Goal: Task Accomplishment & Management: Manage account settings

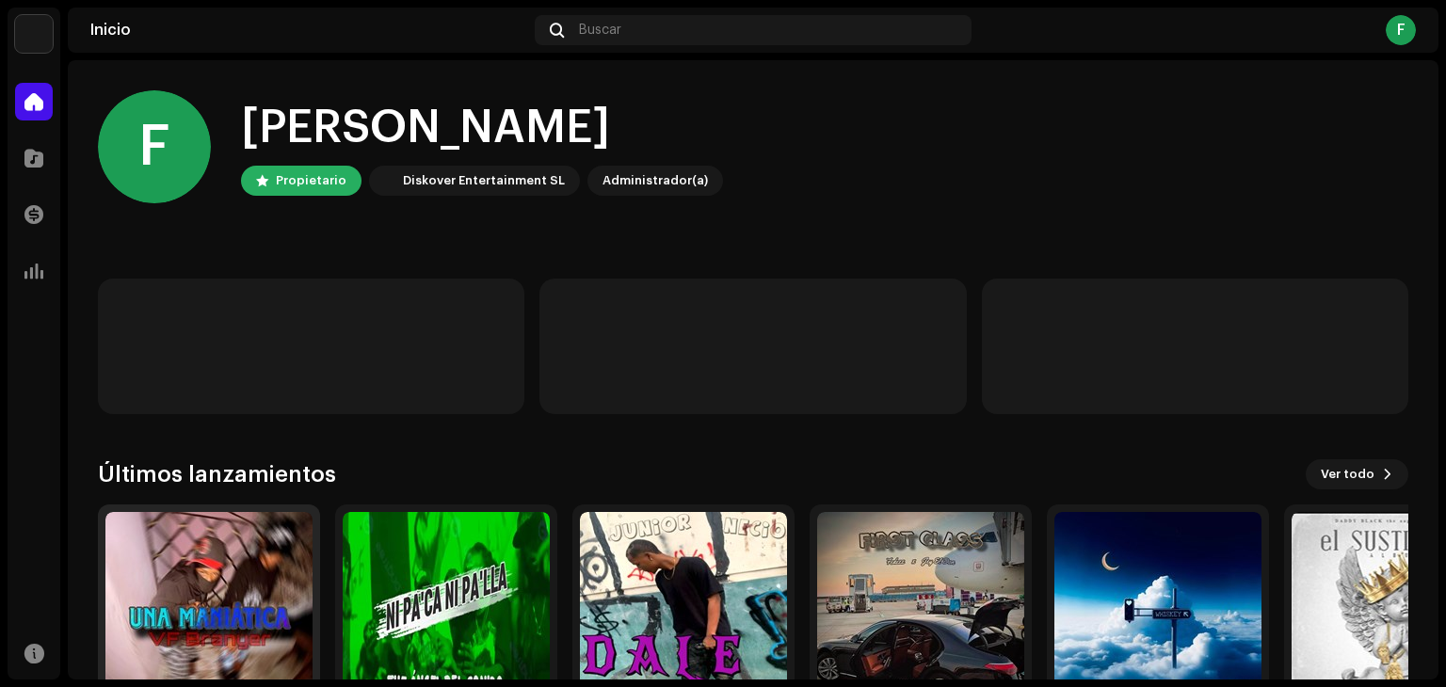
click at [259, 618] on img at bounding box center [208, 615] width 207 height 207
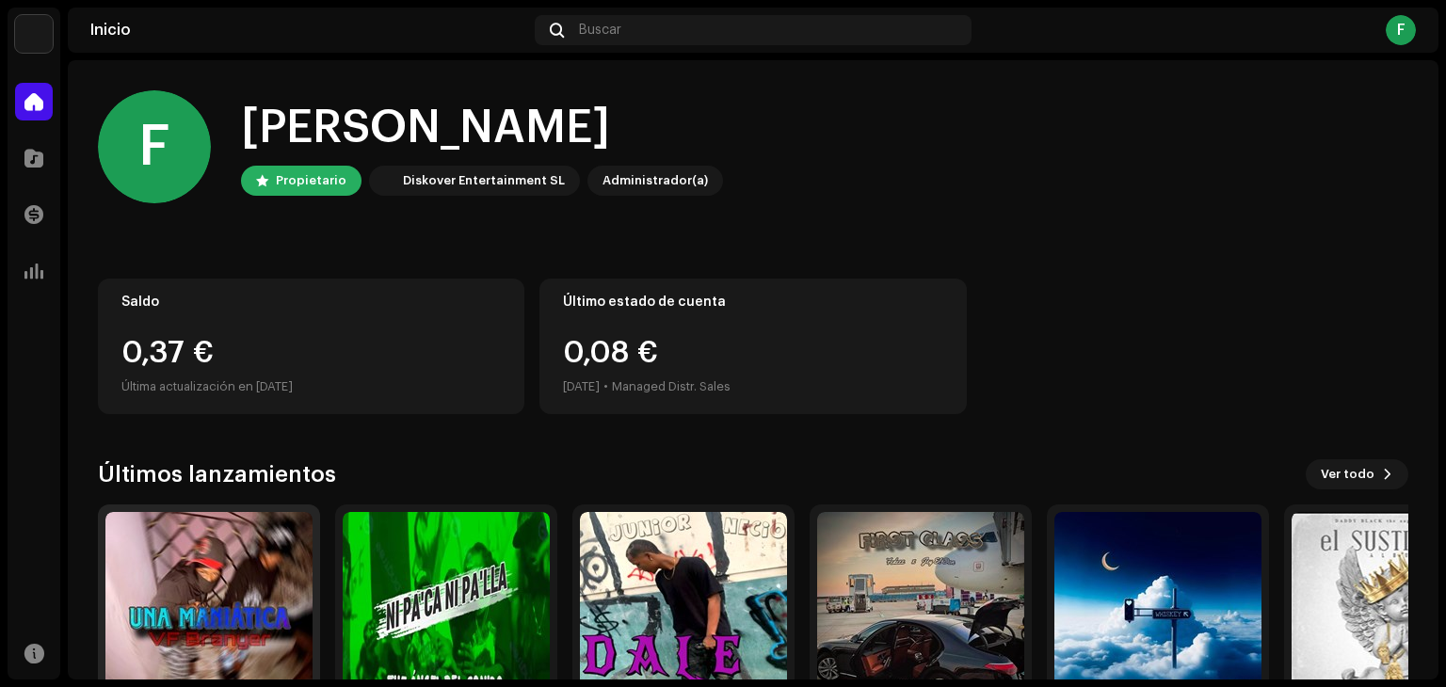
click at [236, 559] on img at bounding box center [208, 615] width 207 height 207
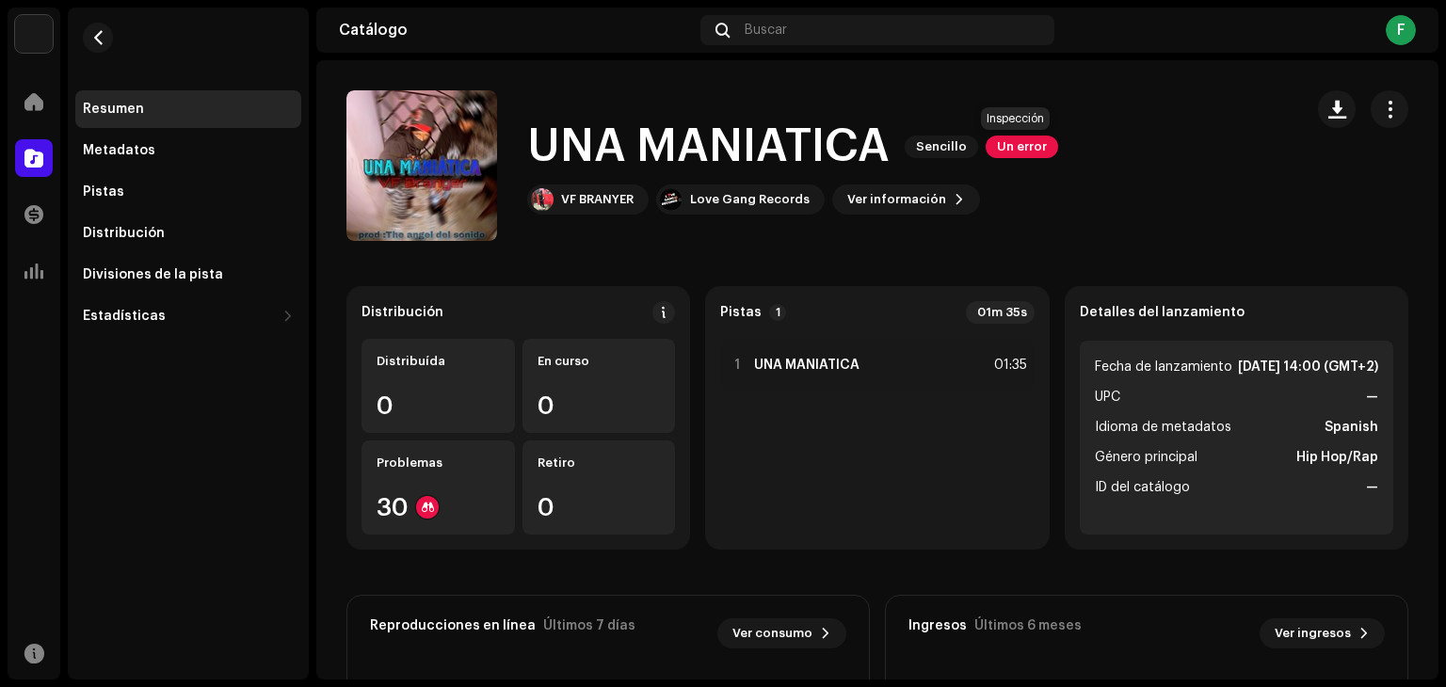
click at [1040, 151] on span "Un error" at bounding box center [1022, 147] width 73 height 23
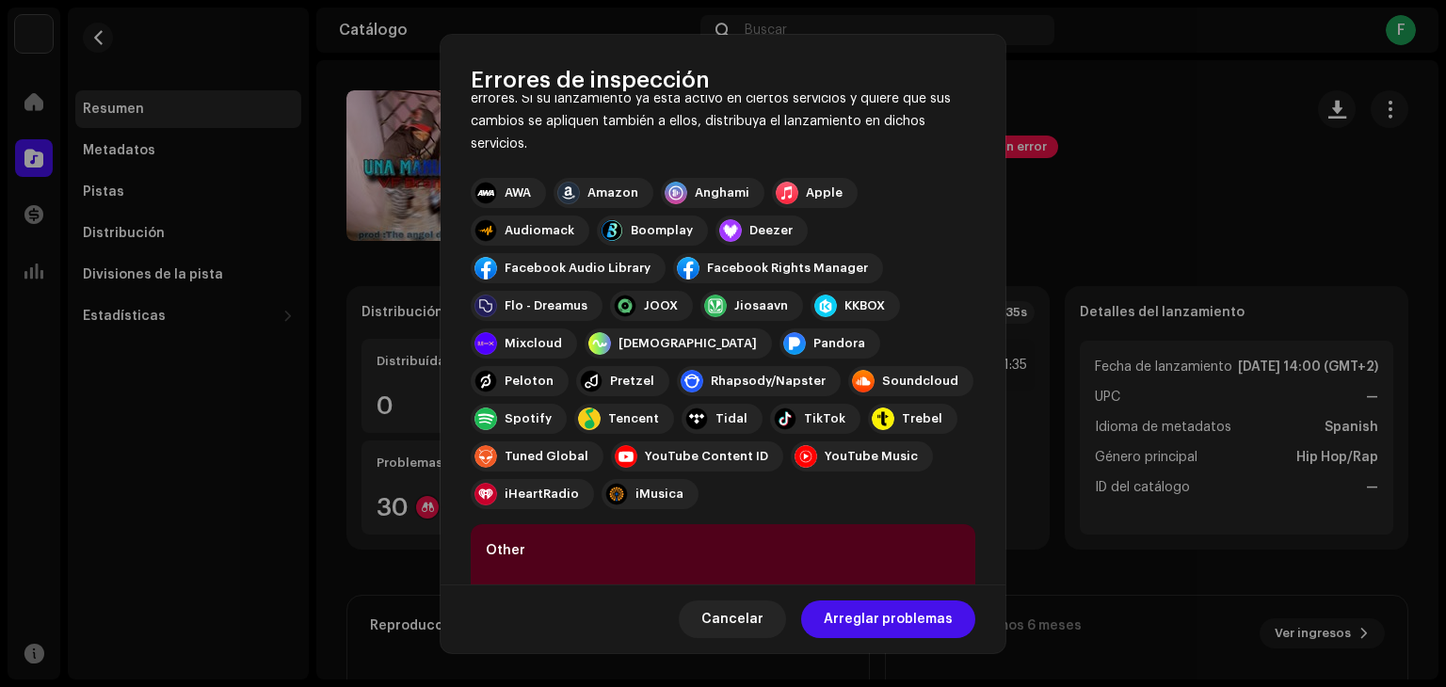
scroll to position [264, 0]
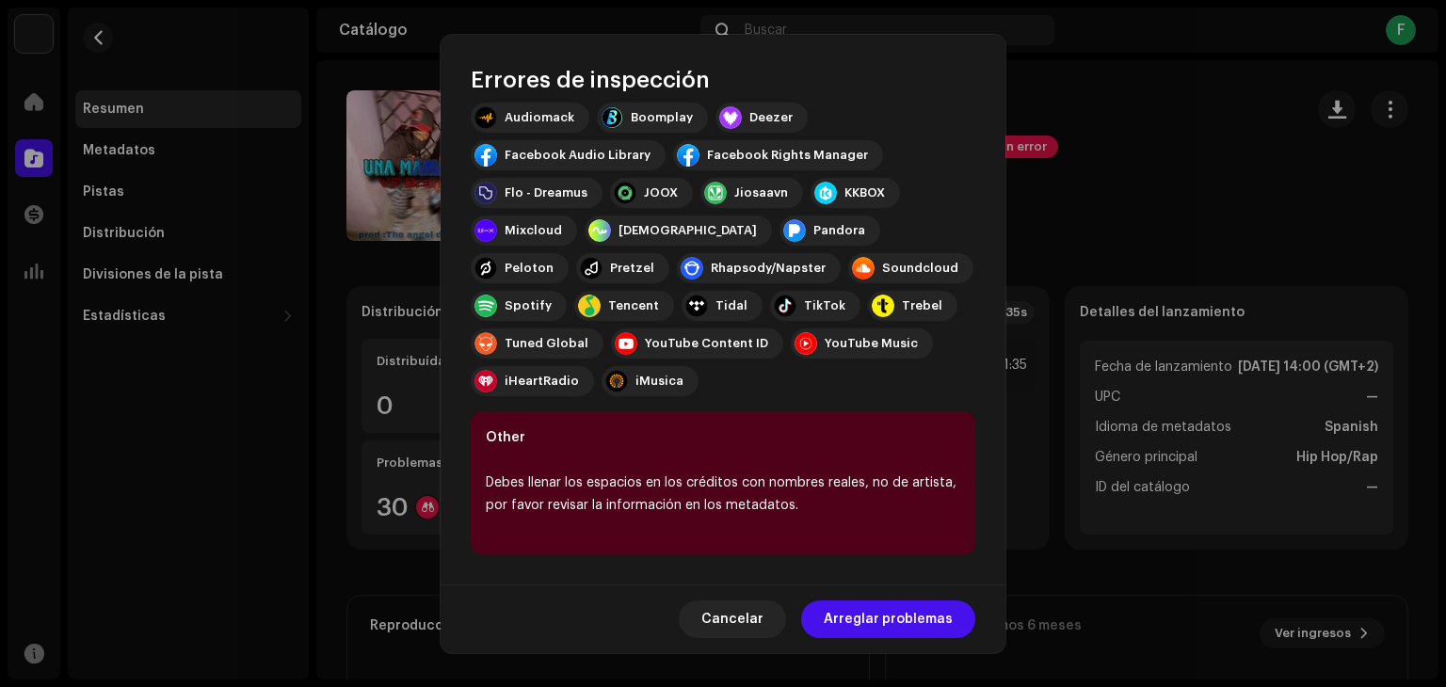
click at [924, 623] on span "Arreglar problemas" at bounding box center [888, 620] width 129 height 38
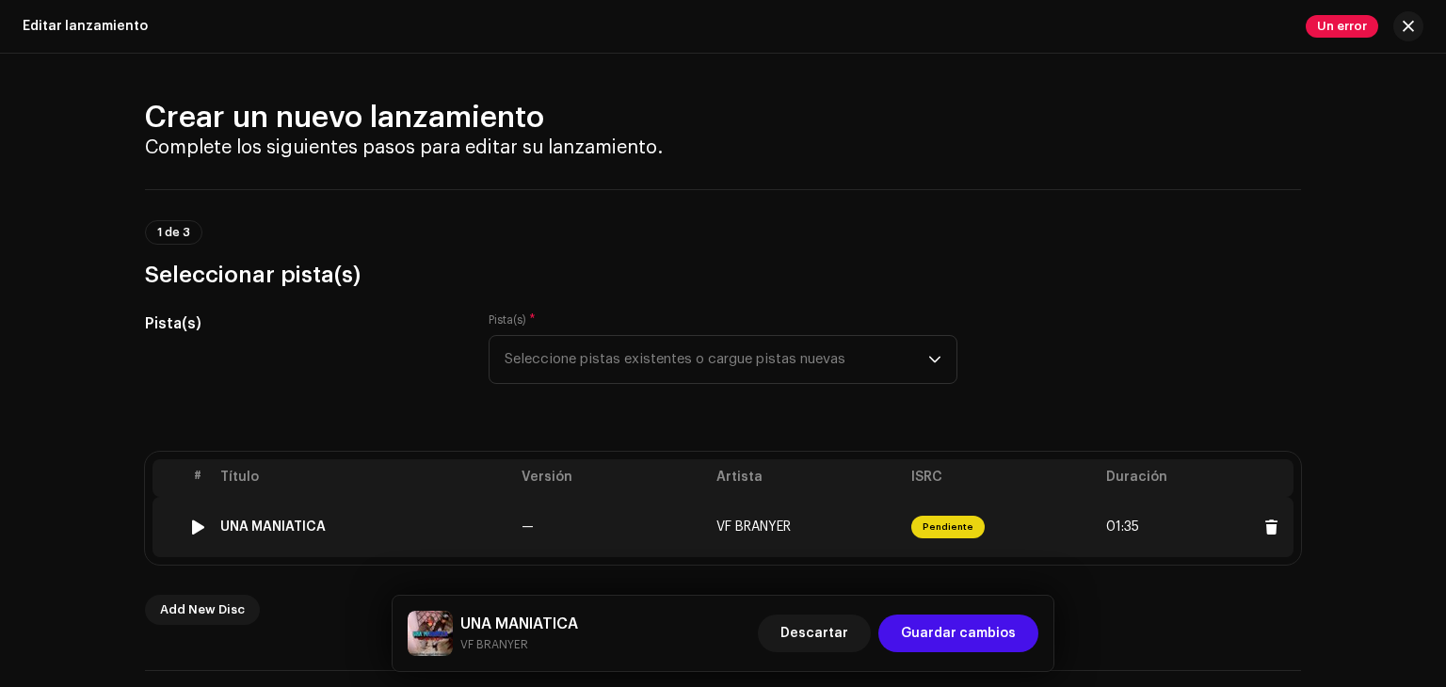
click at [993, 517] on td "Pendiente" at bounding box center [1001, 527] width 195 height 60
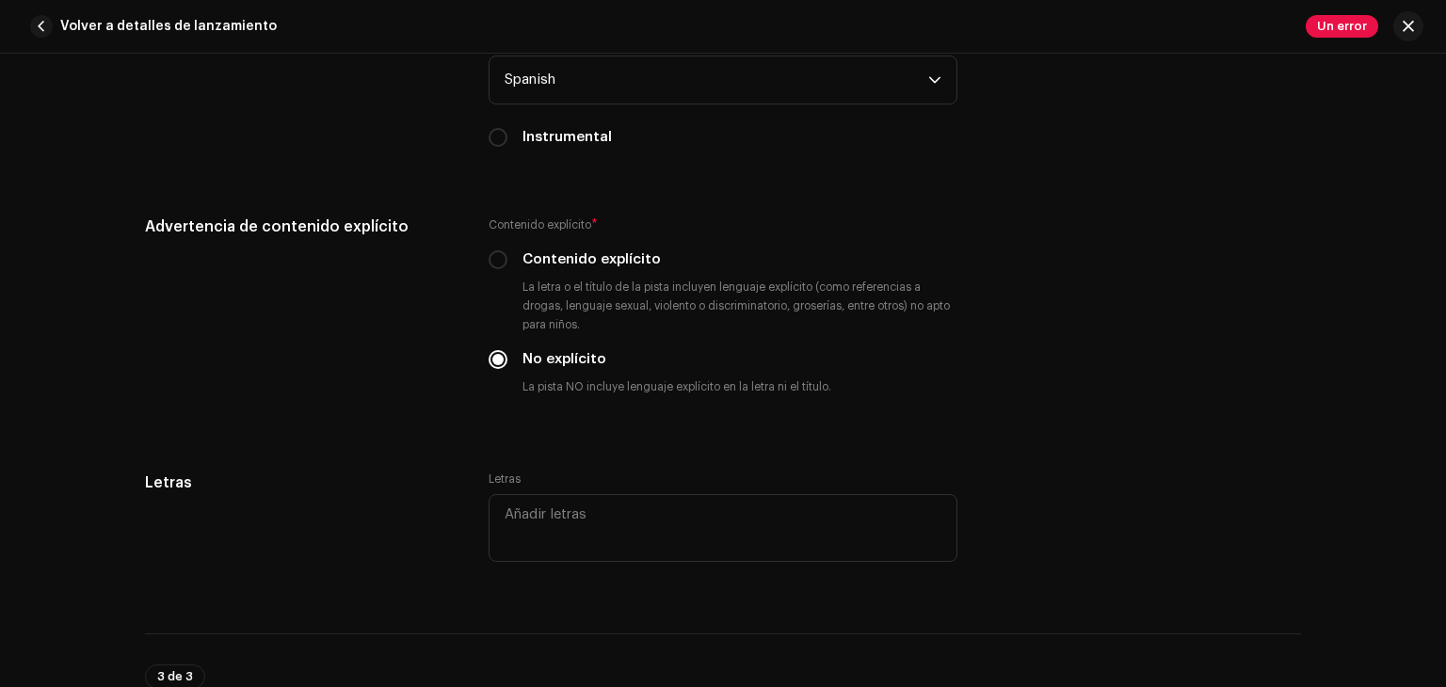
scroll to position [3808, 0]
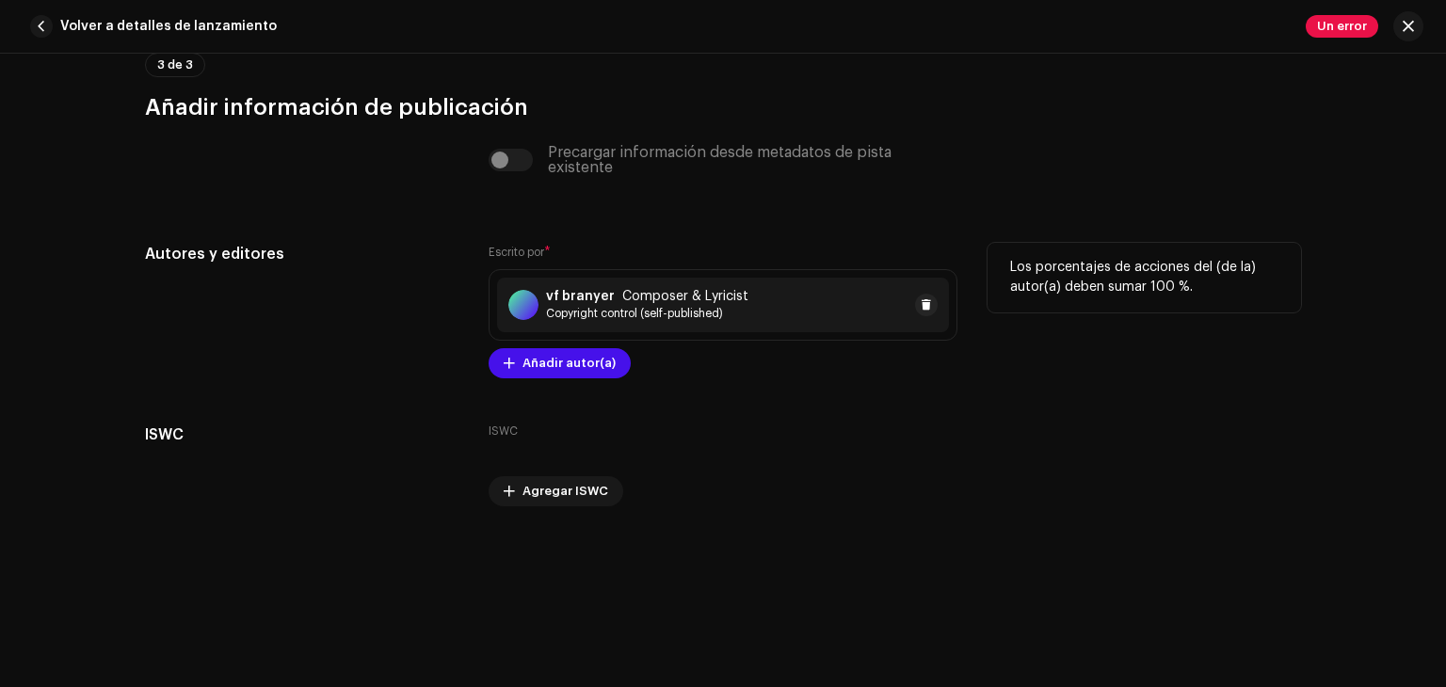
click at [756, 326] on div "vf branyer Composer & Lyricist Copyright control (self-published)" at bounding box center [723, 305] width 452 height 55
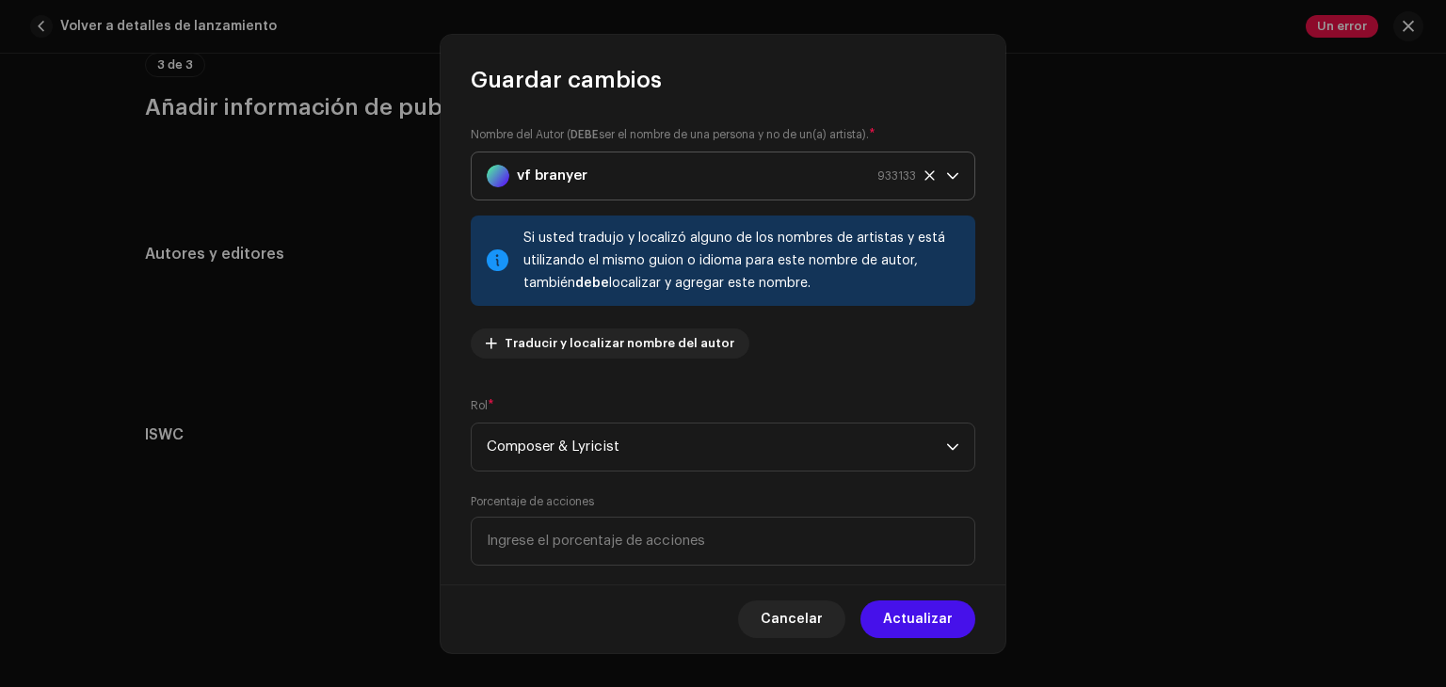
click at [623, 178] on div "vf branyer 933133" at bounding box center [701, 176] width 429 height 47
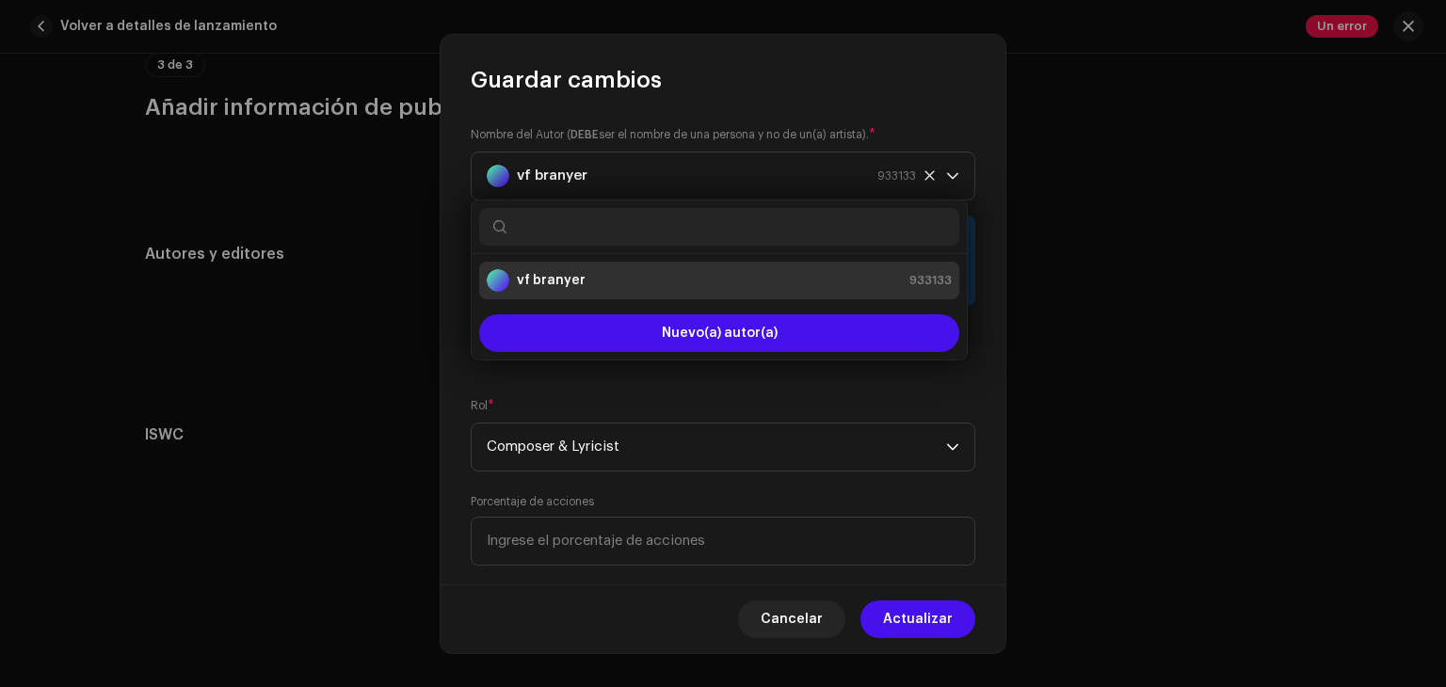
drag, startPoint x: 543, startPoint y: 283, endPoint x: 569, endPoint y: 220, distance: 68.0
click at [569, 220] on input "text" at bounding box center [719, 227] width 480 height 38
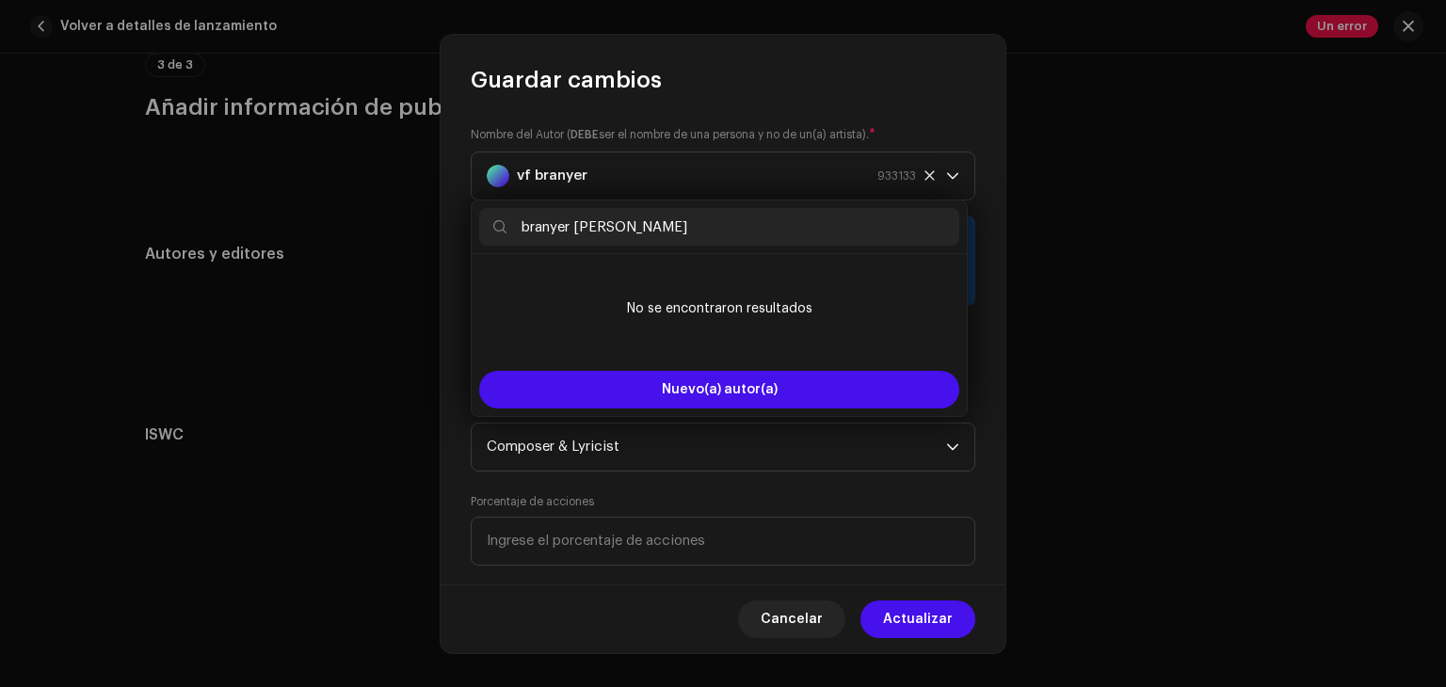
drag, startPoint x: 685, startPoint y: 231, endPoint x: 515, endPoint y: 238, distance: 169.7
click at [515, 238] on input "branyer [PERSON_NAME]" at bounding box center [719, 227] width 480 height 38
type input "branyer [PERSON_NAME]"
click at [948, 643] on div "Cancelar Actualizar" at bounding box center [723, 619] width 565 height 69
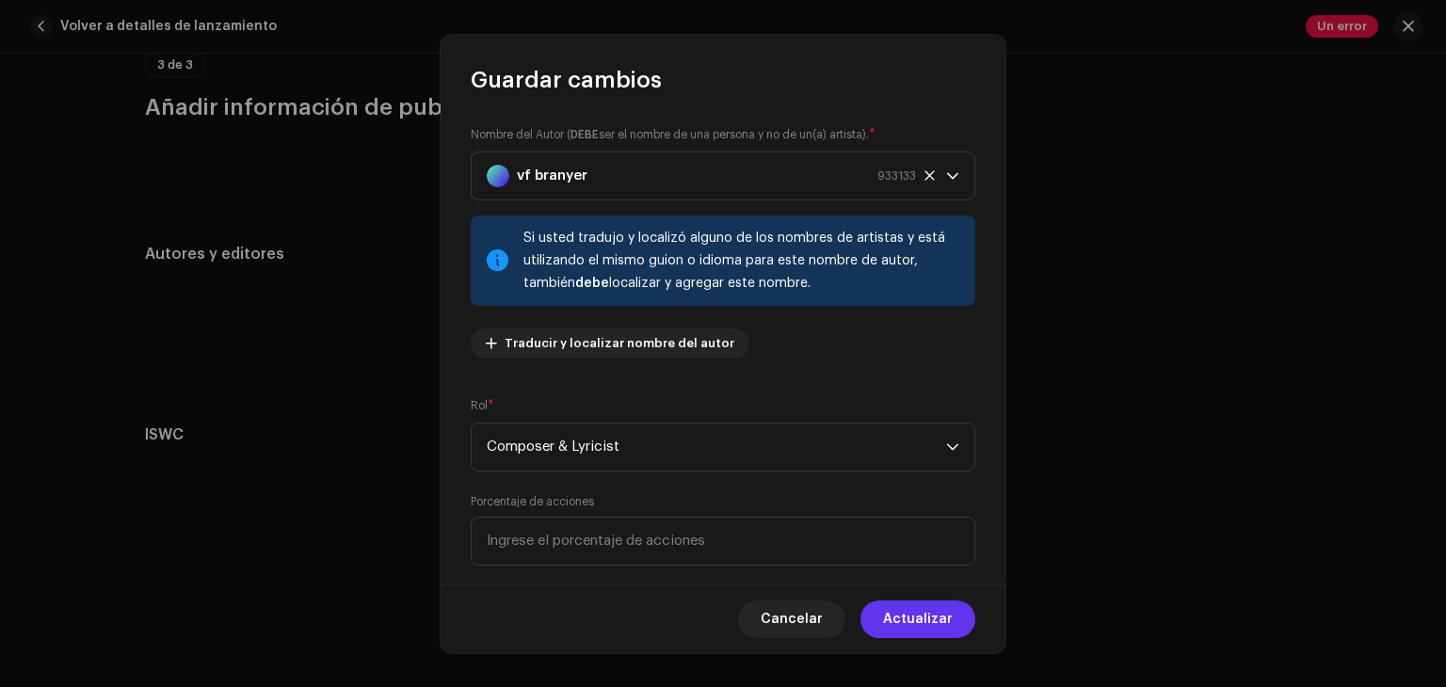
click at [952, 619] on span "Actualizar" at bounding box center [918, 620] width 70 height 38
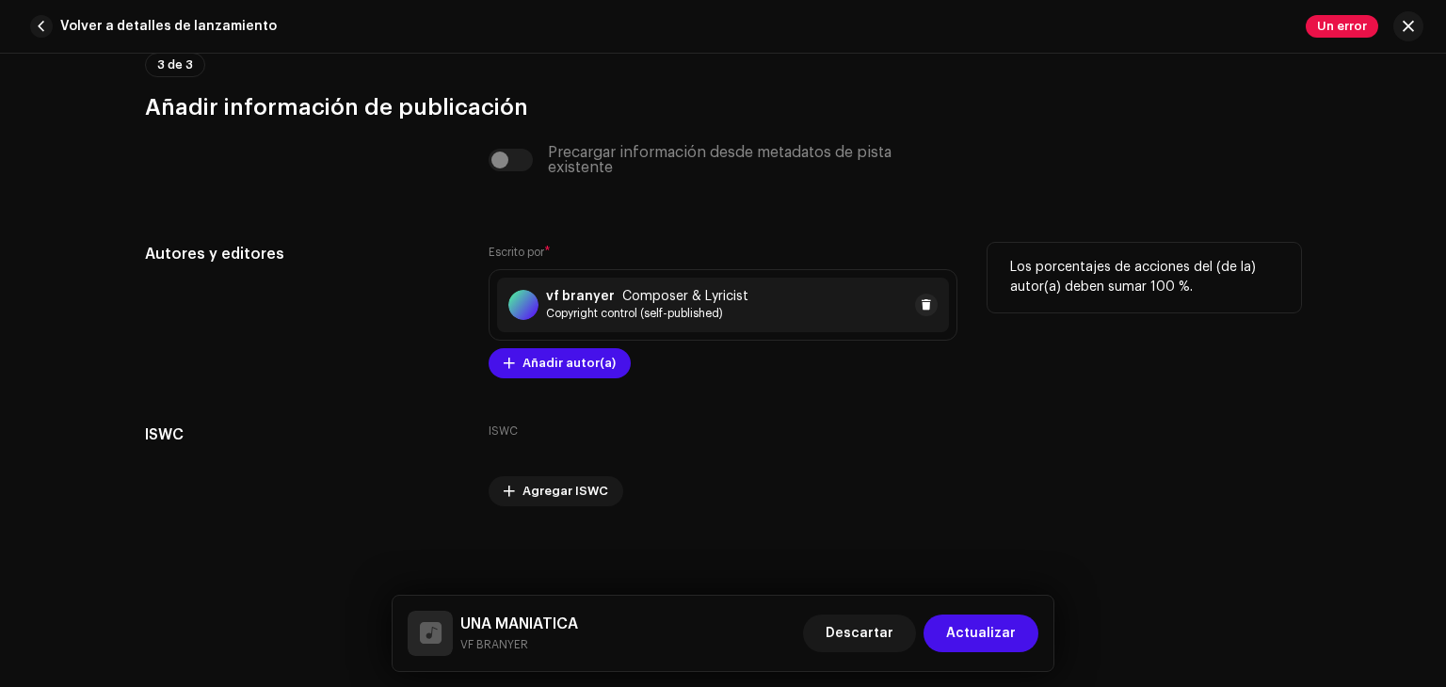
click at [780, 300] on div "vf branyer Composer & Lyricist Copyright control (self-published)" at bounding box center [723, 305] width 452 height 55
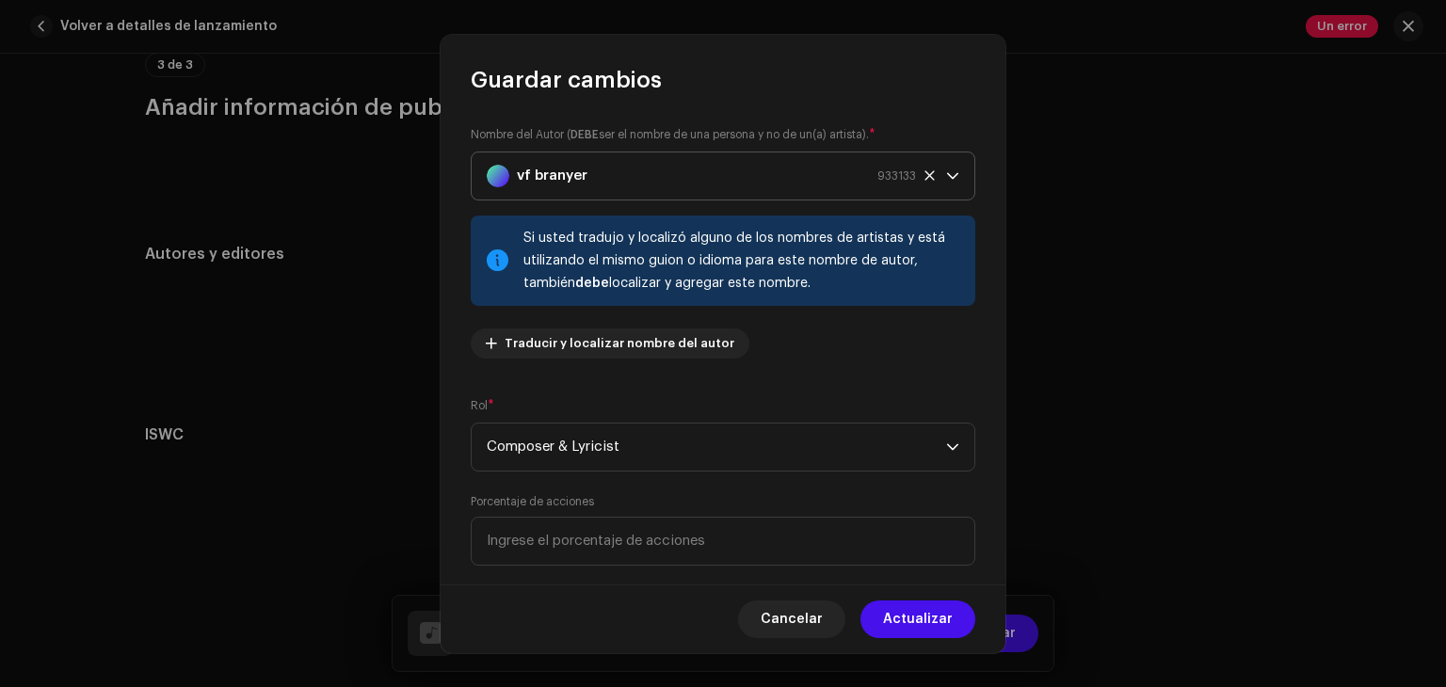
click at [670, 160] on div "vf branyer 933133" at bounding box center [701, 176] width 429 height 47
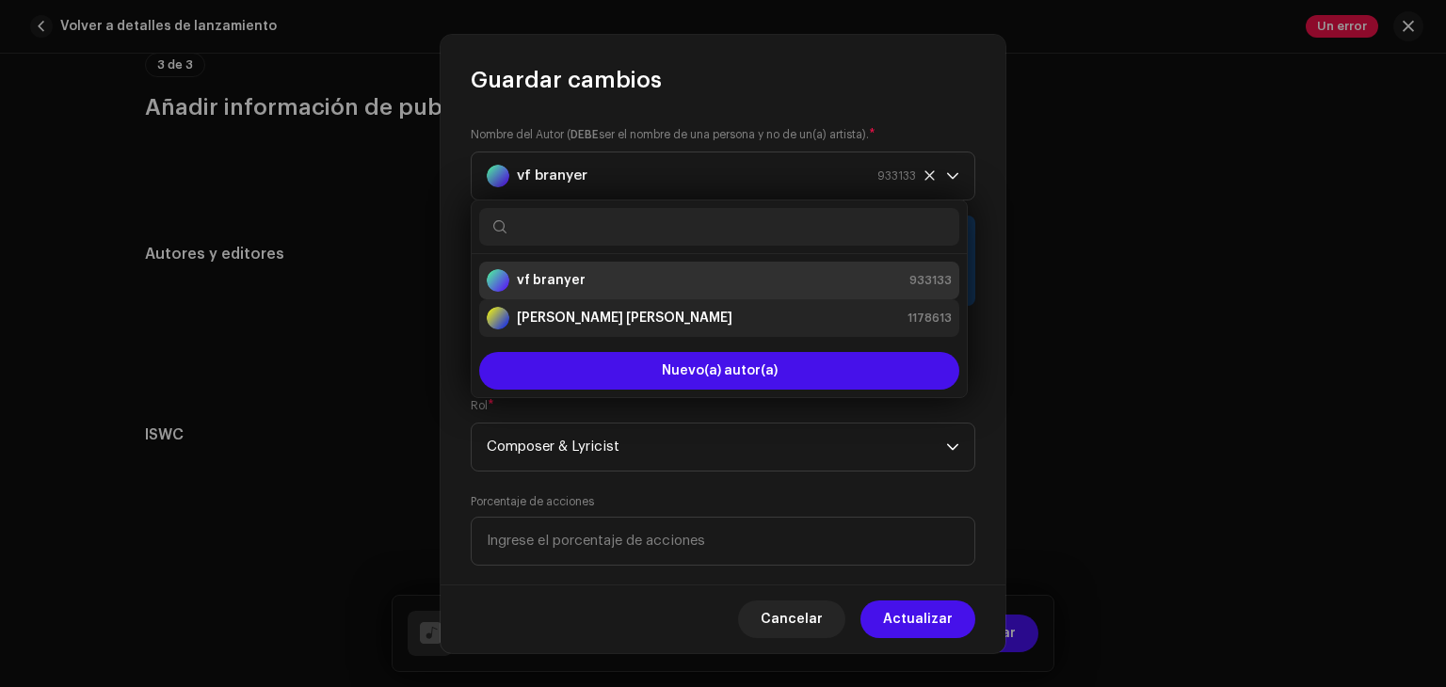
type input "v"
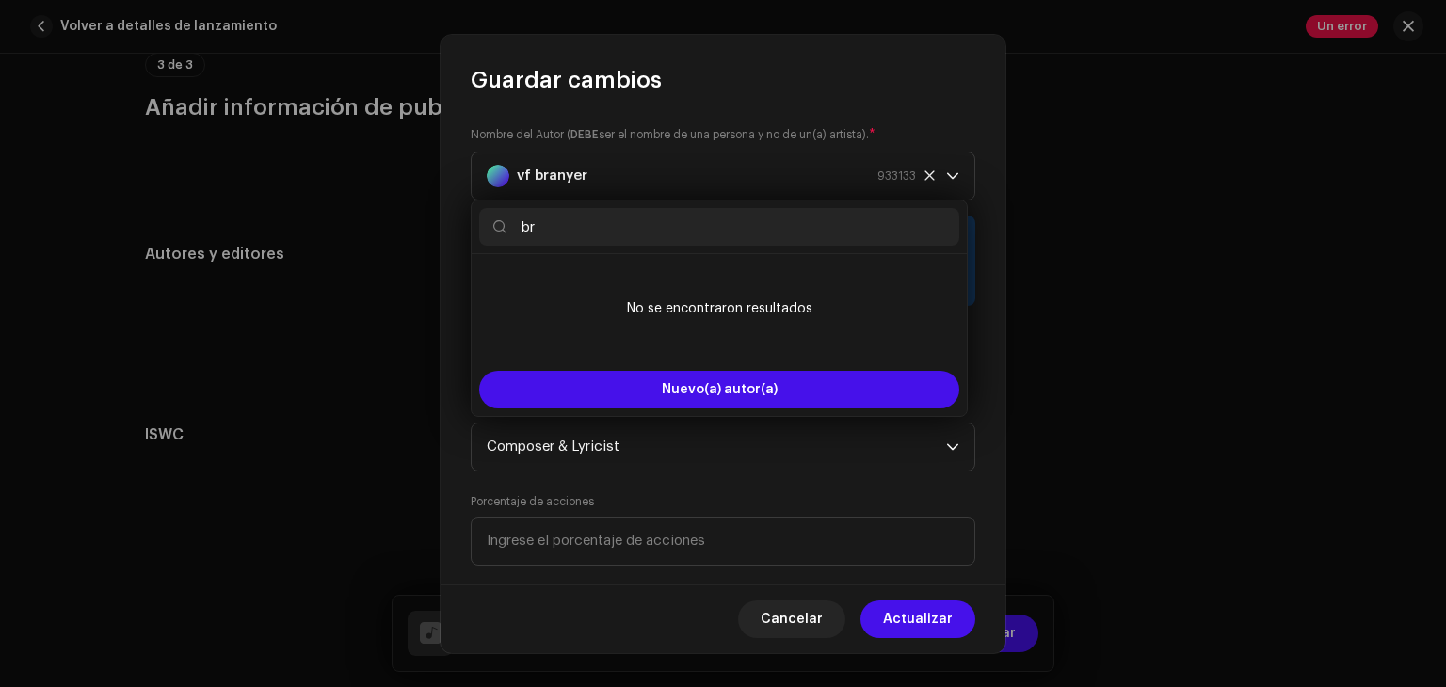
type input "b"
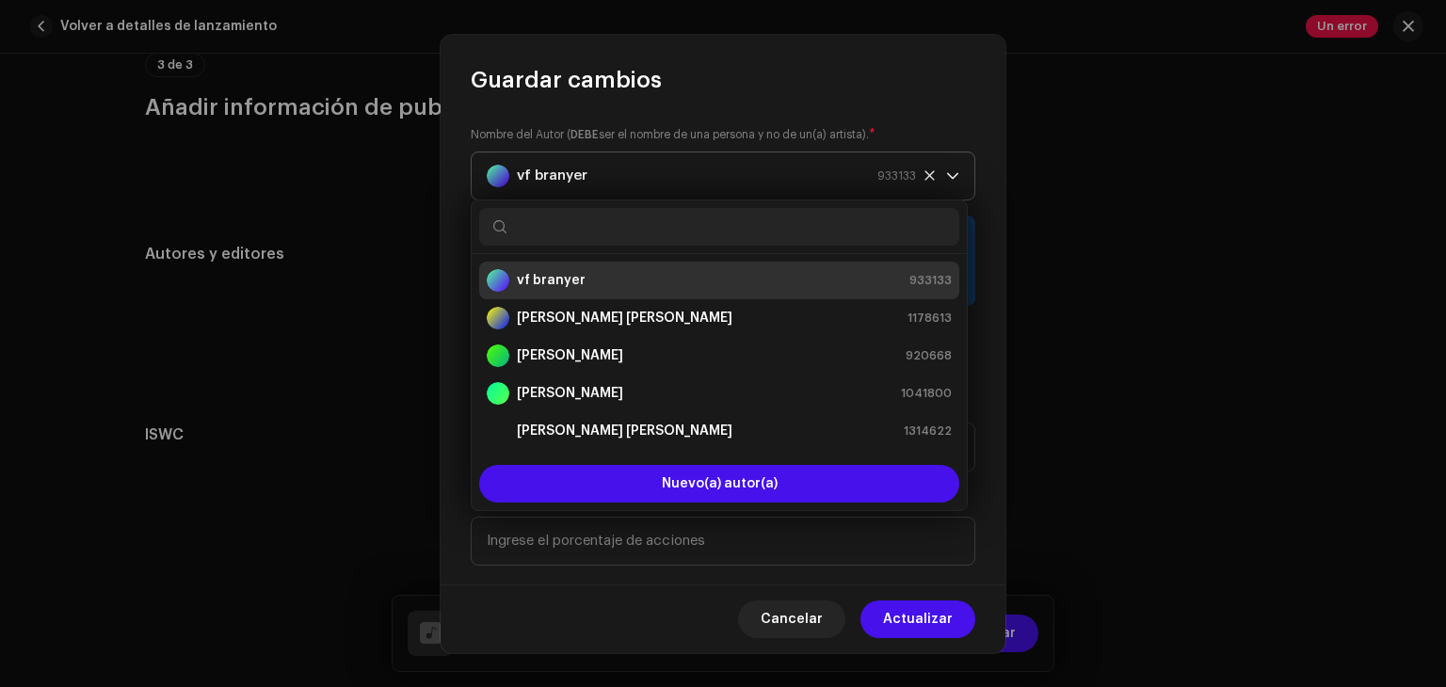
click at [924, 171] on icon at bounding box center [930, 176] width 12 height 12
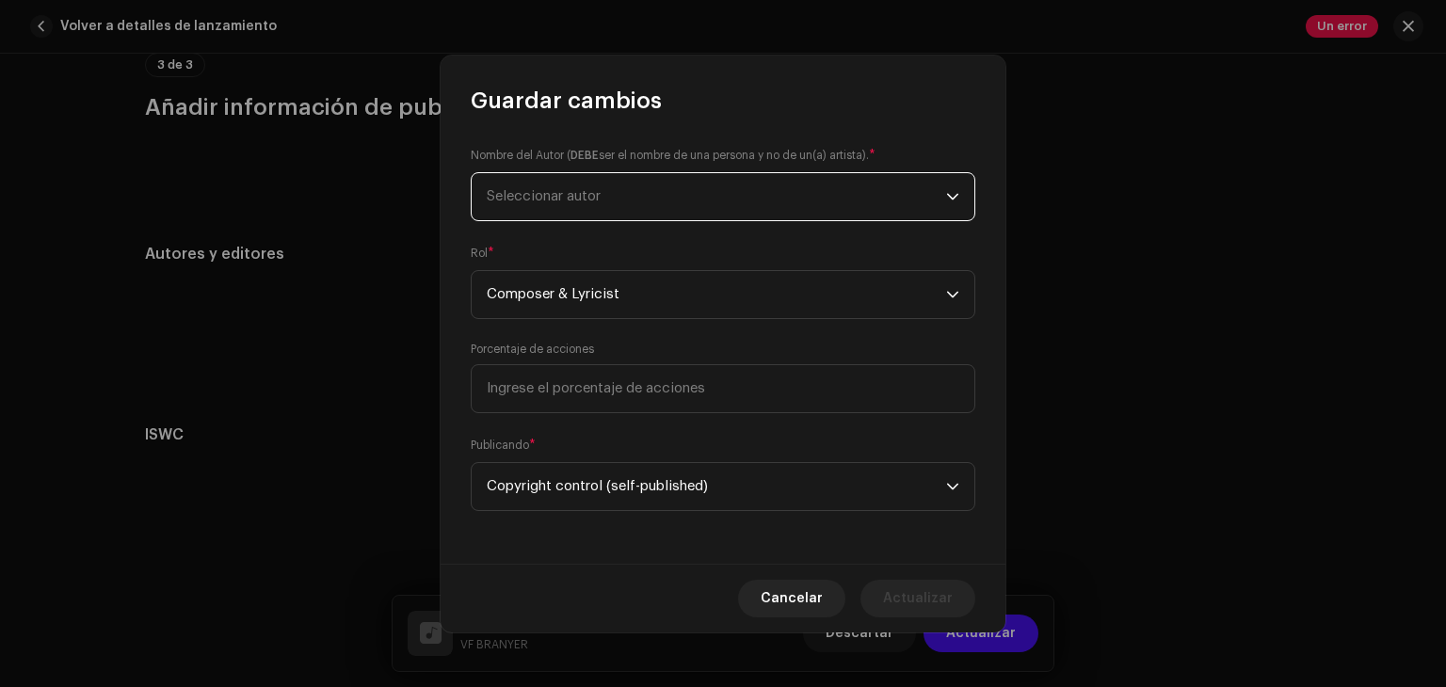
click at [738, 195] on span "Seleccionar autor" at bounding box center [717, 196] width 460 height 47
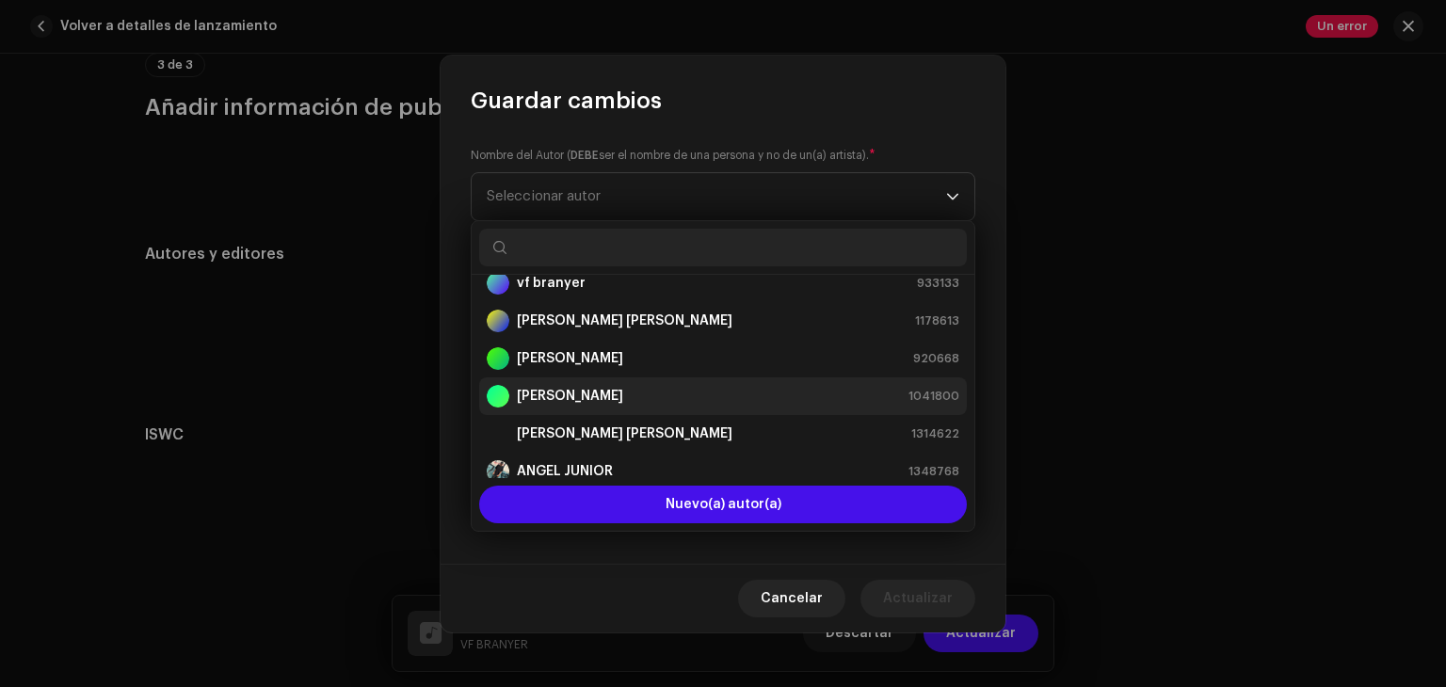
scroll to position [0, 0]
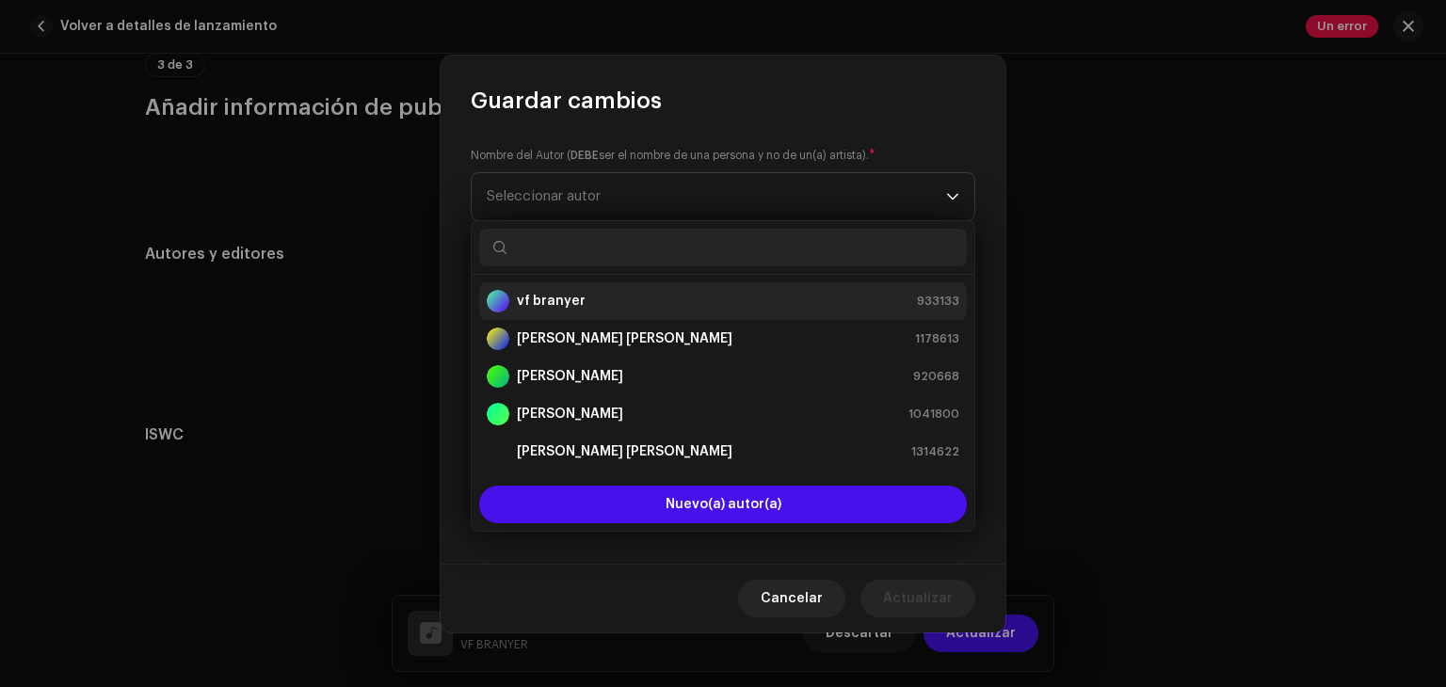
drag, startPoint x: 582, startPoint y: 299, endPoint x: 562, endPoint y: 299, distance: 19.8
click at [562, 299] on strong "vf branyer" at bounding box center [551, 301] width 69 height 19
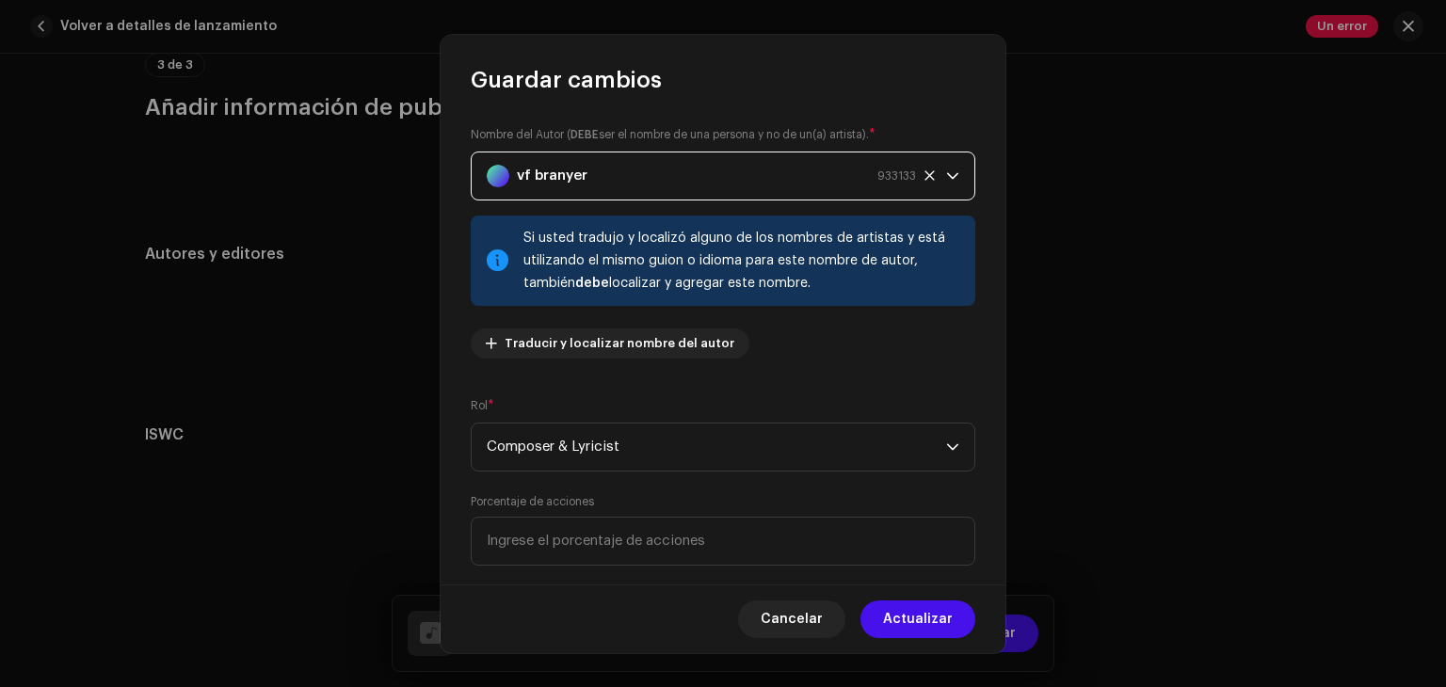
click at [924, 174] on icon at bounding box center [930, 176] width 12 height 12
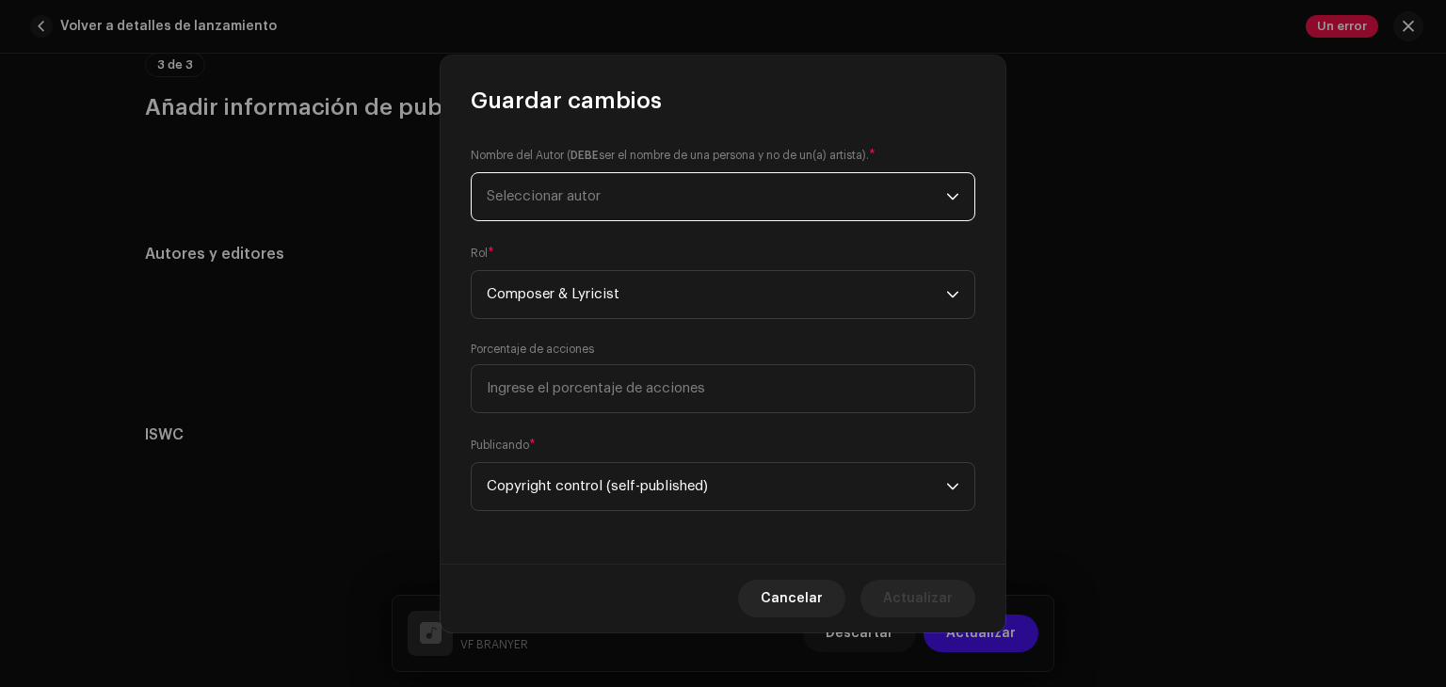
click at [645, 197] on span "Seleccionar autor" at bounding box center [717, 196] width 460 height 47
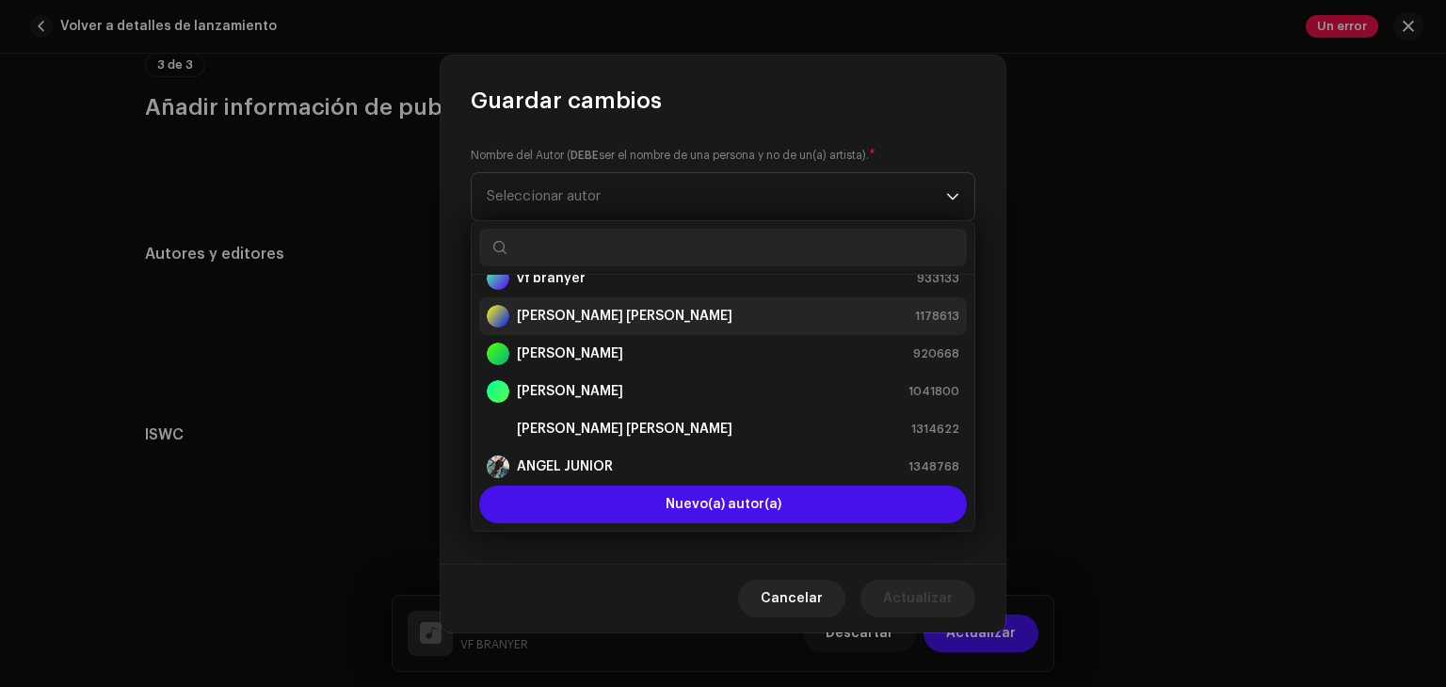
scroll to position [38, 0]
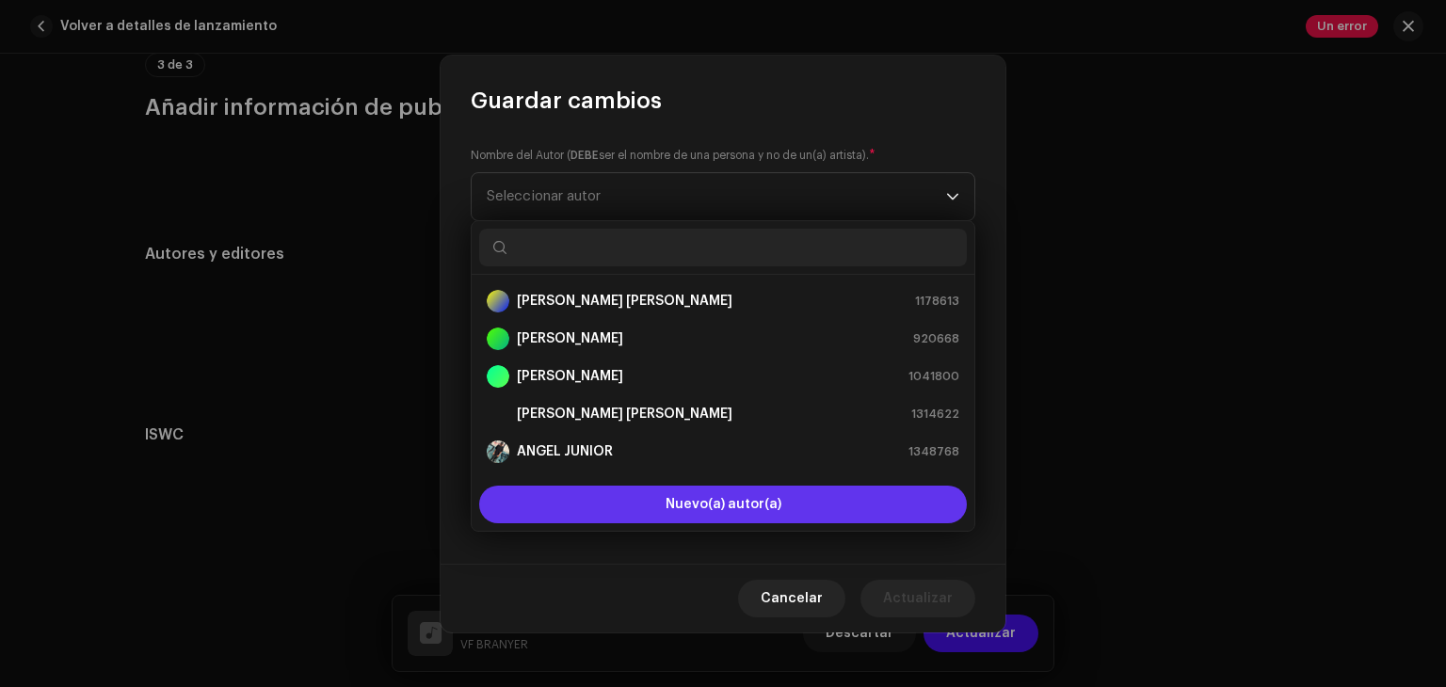
click at [708, 496] on button "Nuevo(a) autor(a)" at bounding box center [723, 505] width 488 height 38
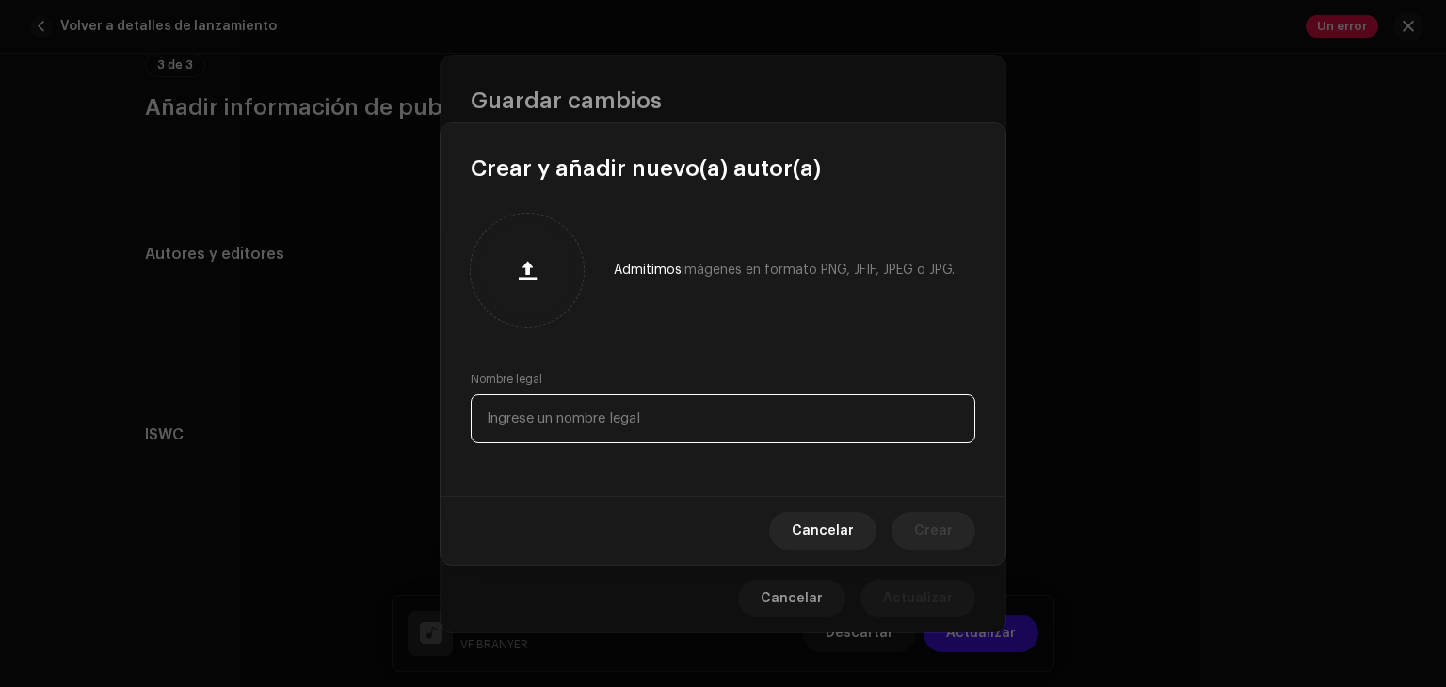
click at [638, 428] on input "text" at bounding box center [723, 419] width 505 height 49
type input "BRANYER [PERSON_NAME]"
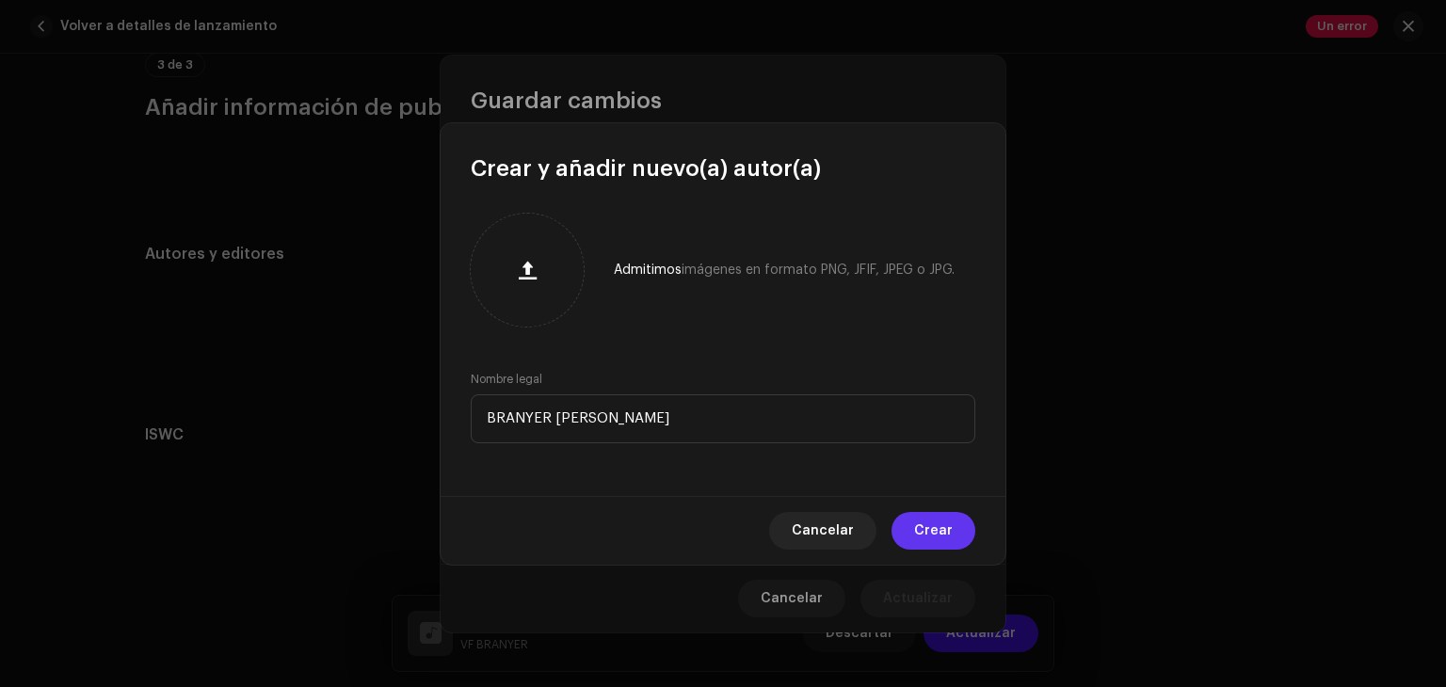
click at [951, 536] on span "Crear" at bounding box center [933, 531] width 39 height 38
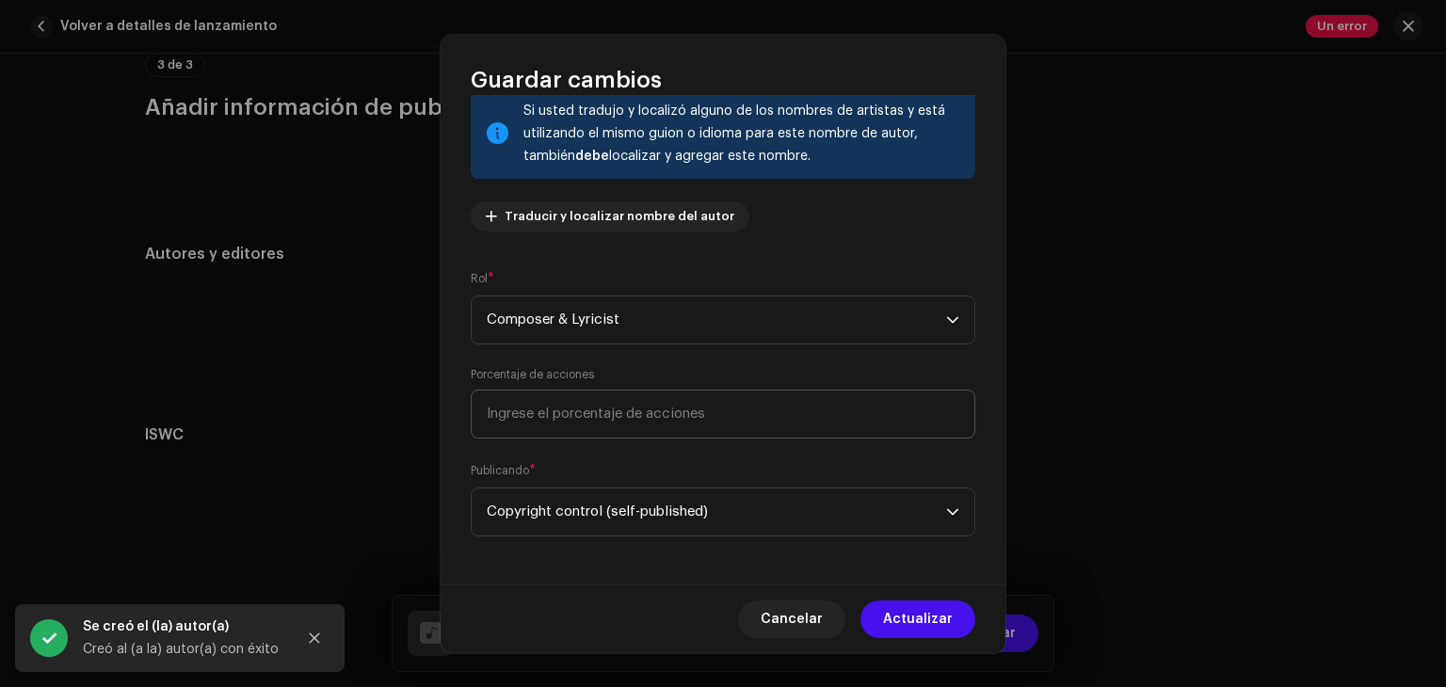
scroll to position [132, 0]
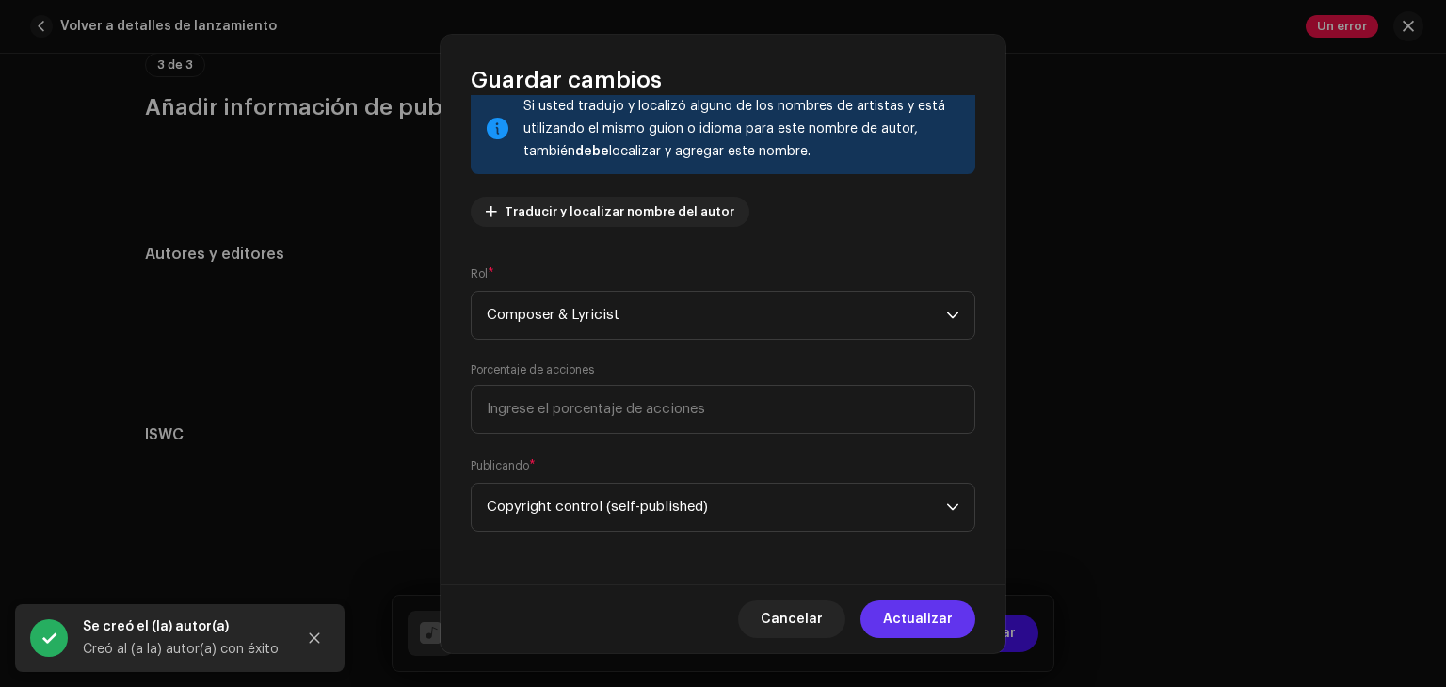
click at [898, 614] on span "Actualizar" at bounding box center [918, 620] width 70 height 38
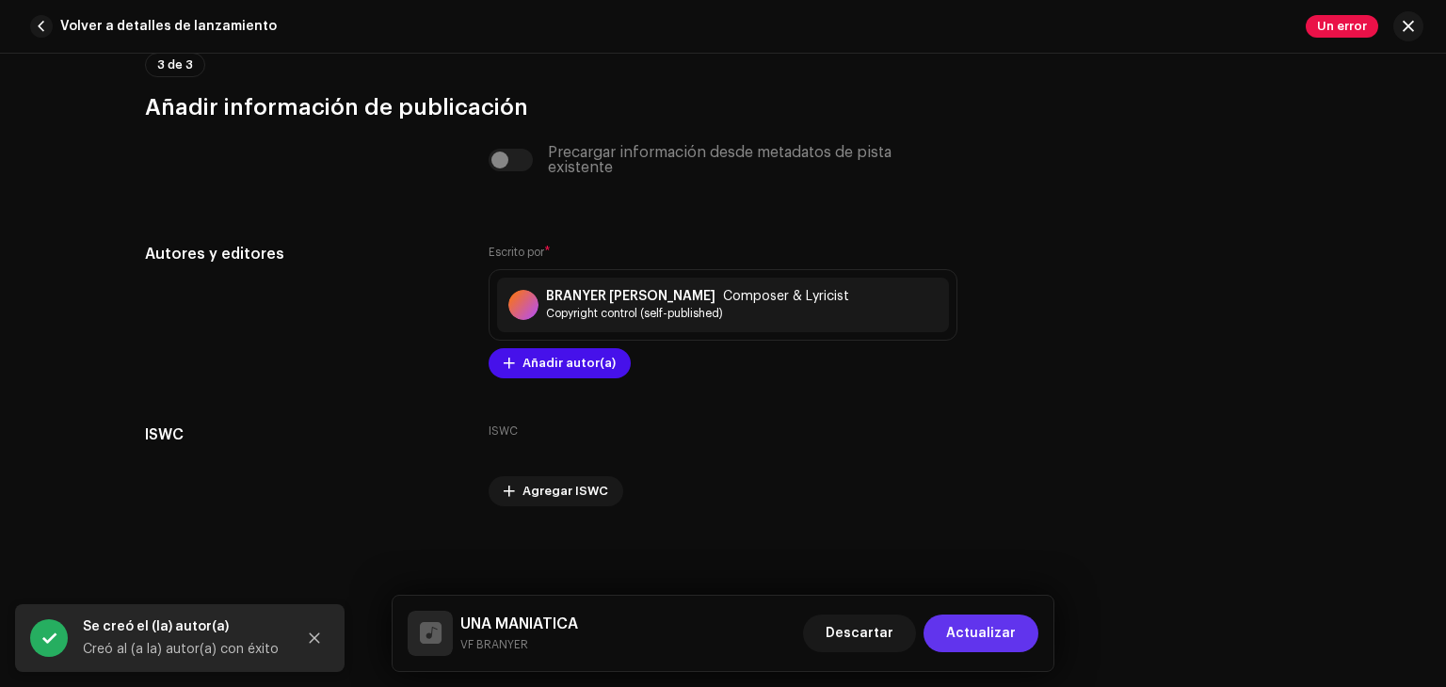
click at [985, 629] on span "Actualizar" at bounding box center [981, 634] width 70 height 38
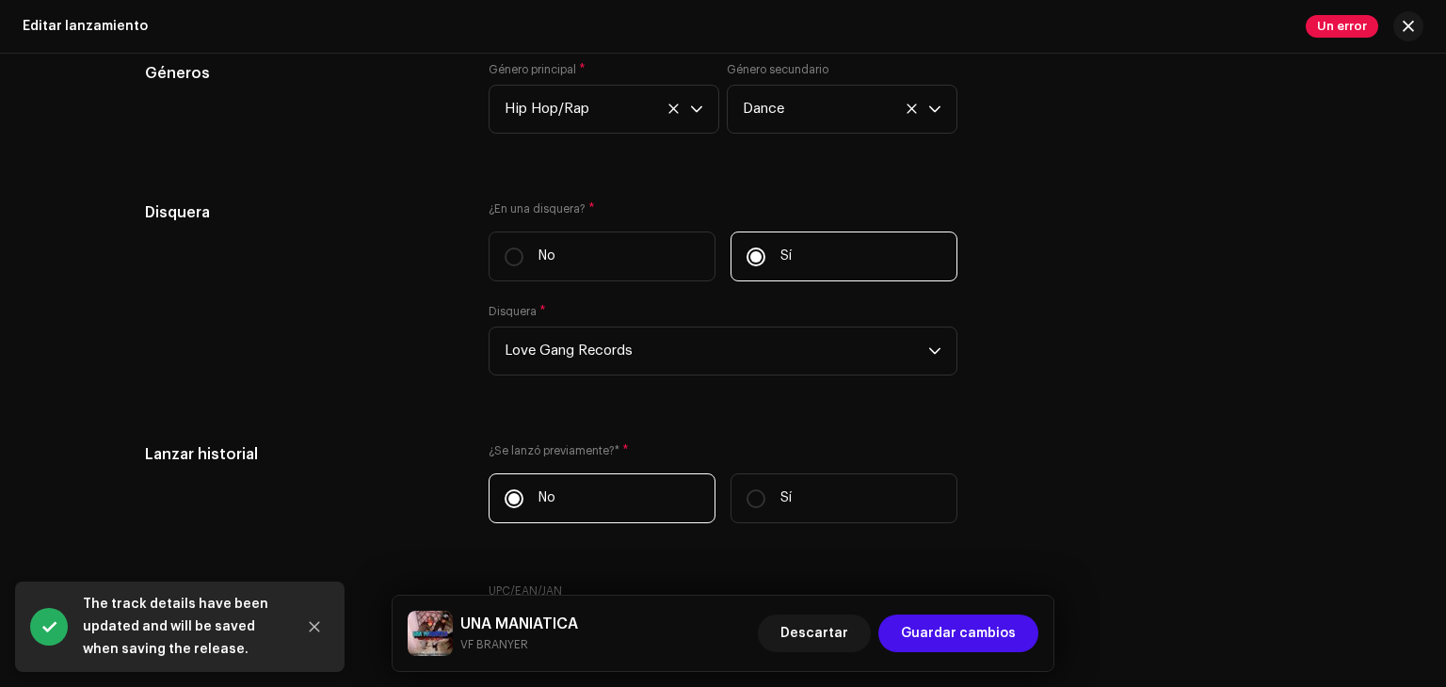
scroll to position [3377, 0]
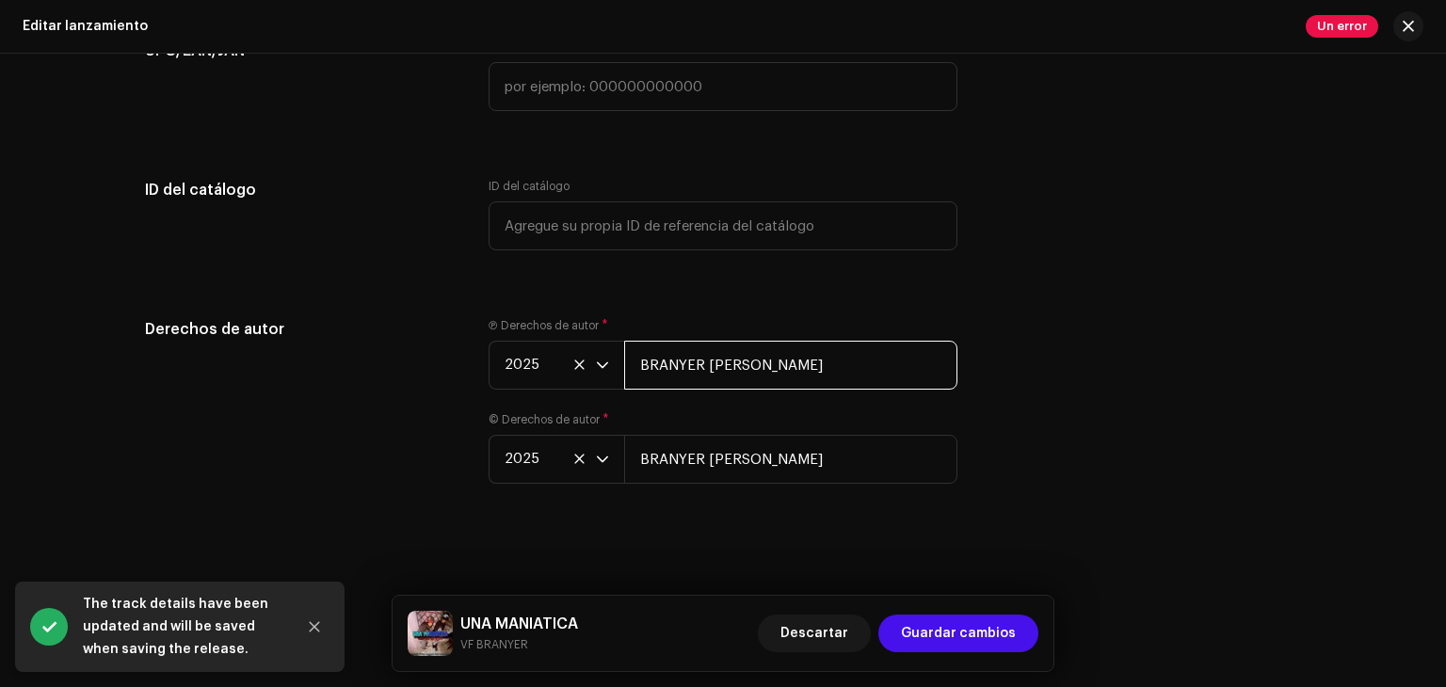
click at [783, 366] on input "BRANYER [PERSON_NAME]" at bounding box center [790, 365] width 333 height 49
type input "B"
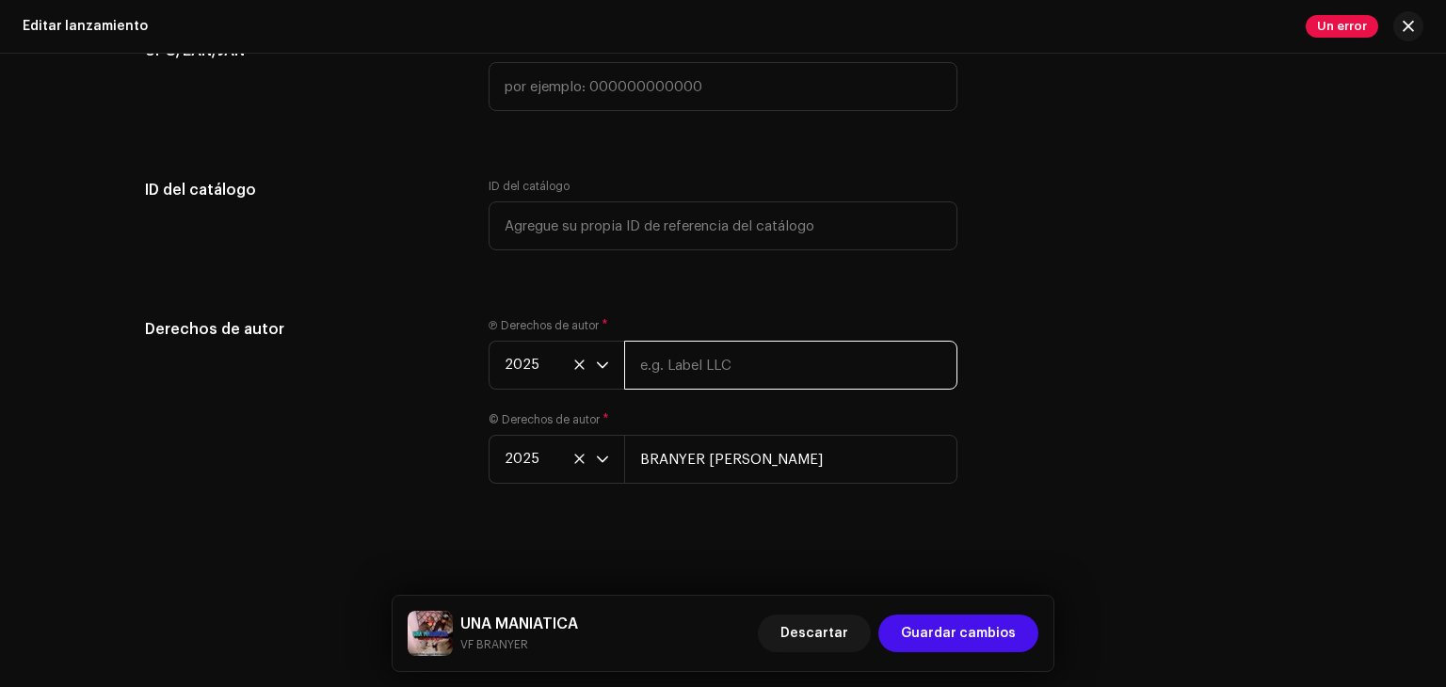
paste input "branyer [PERSON_NAME]"
type input "branyer [PERSON_NAME]"
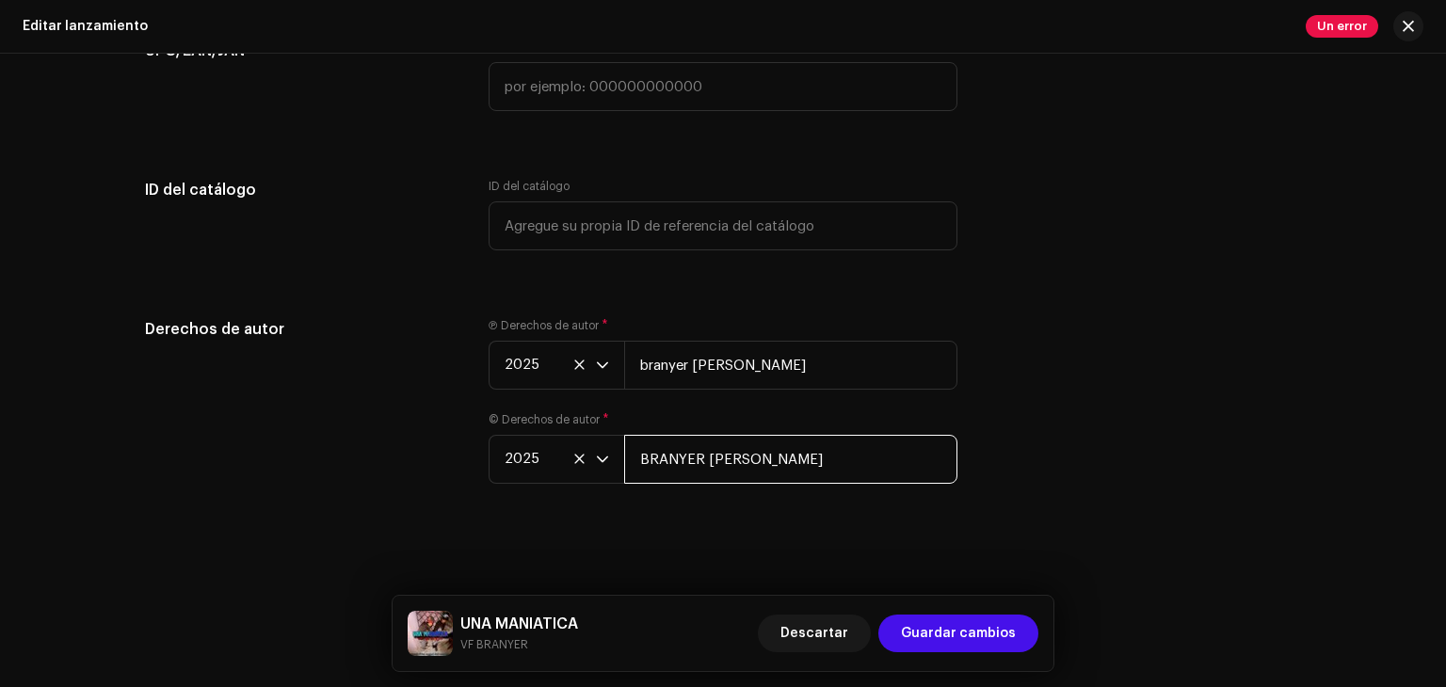
click at [775, 460] on input "BRANYER [PERSON_NAME]" at bounding box center [790, 459] width 333 height 49
type input "B"
paste input "branyer [PERSON_NAME]"
type input "branyer [PERSON_NAME]"
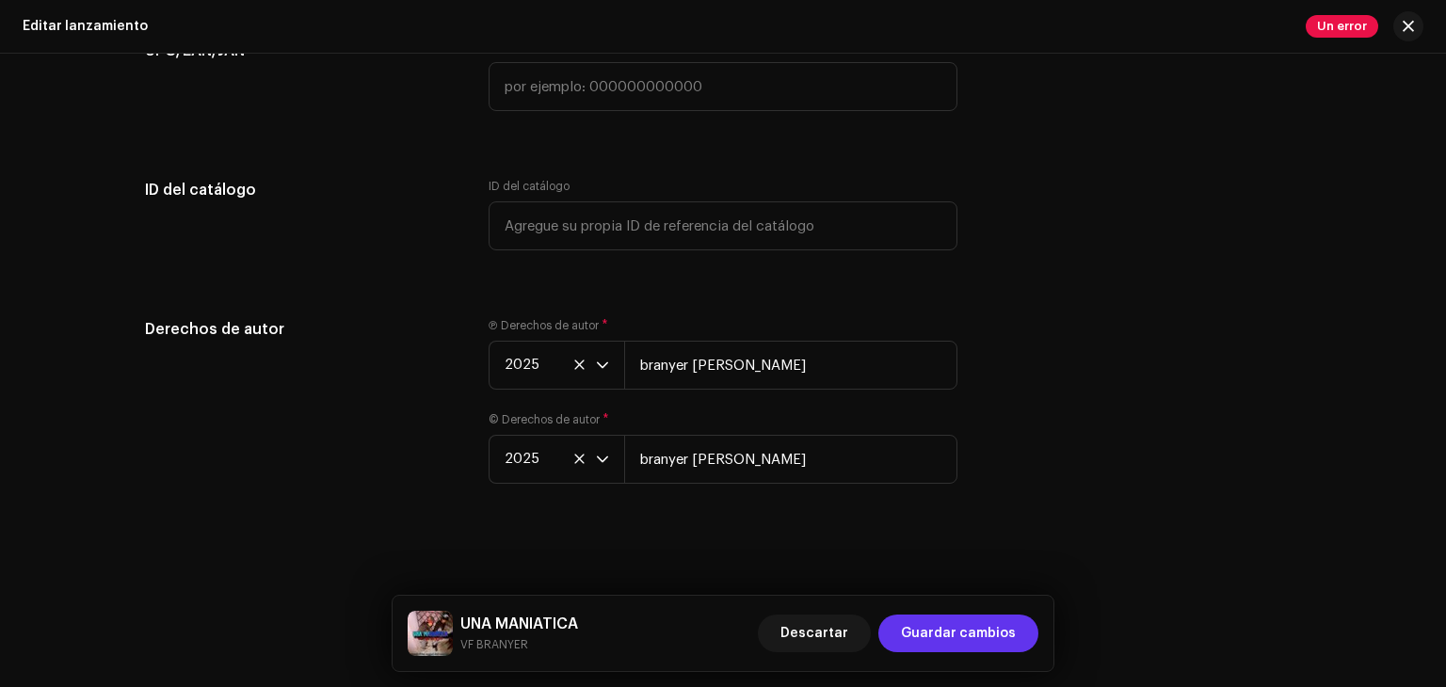
click at [973, 628] on span "Guardar cambios" at bounding box center [958, 634] width 115 height 38
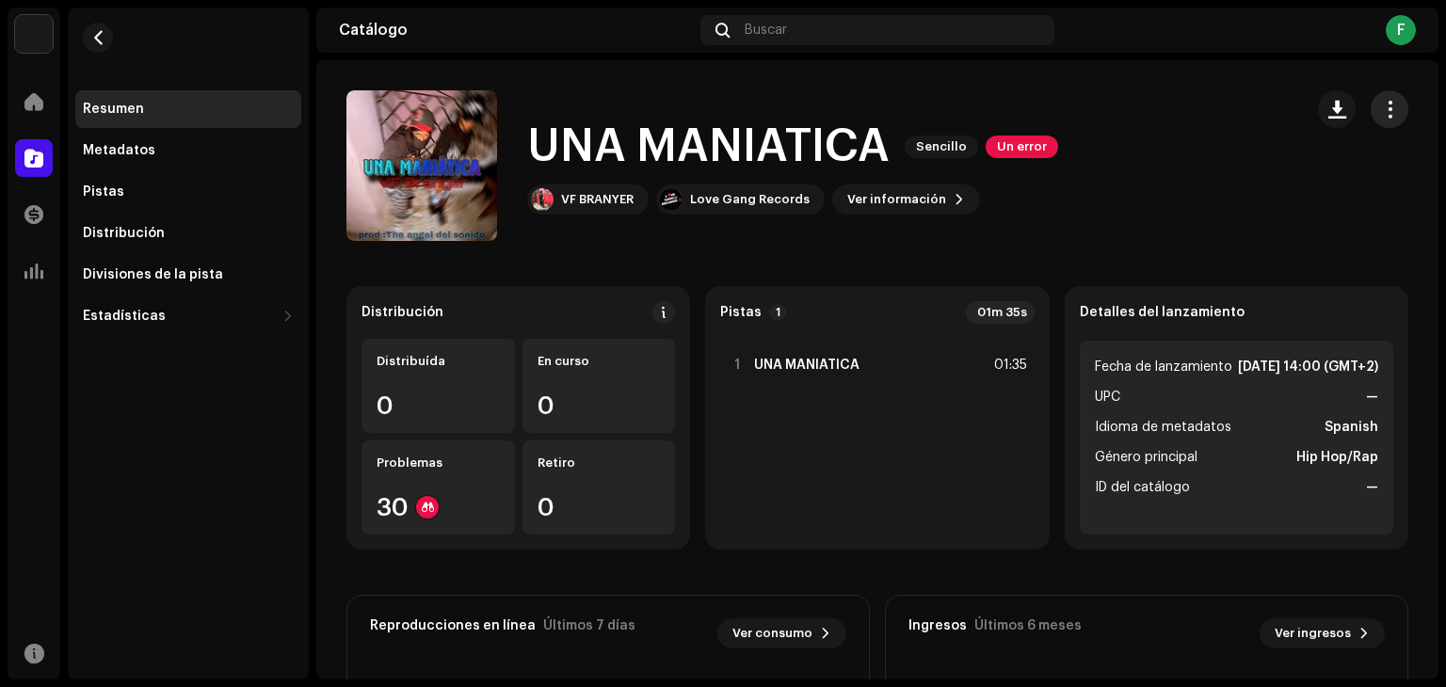
click at [1381, 112] on span "button" at bounding box center [1390, 109] width 18 height 15
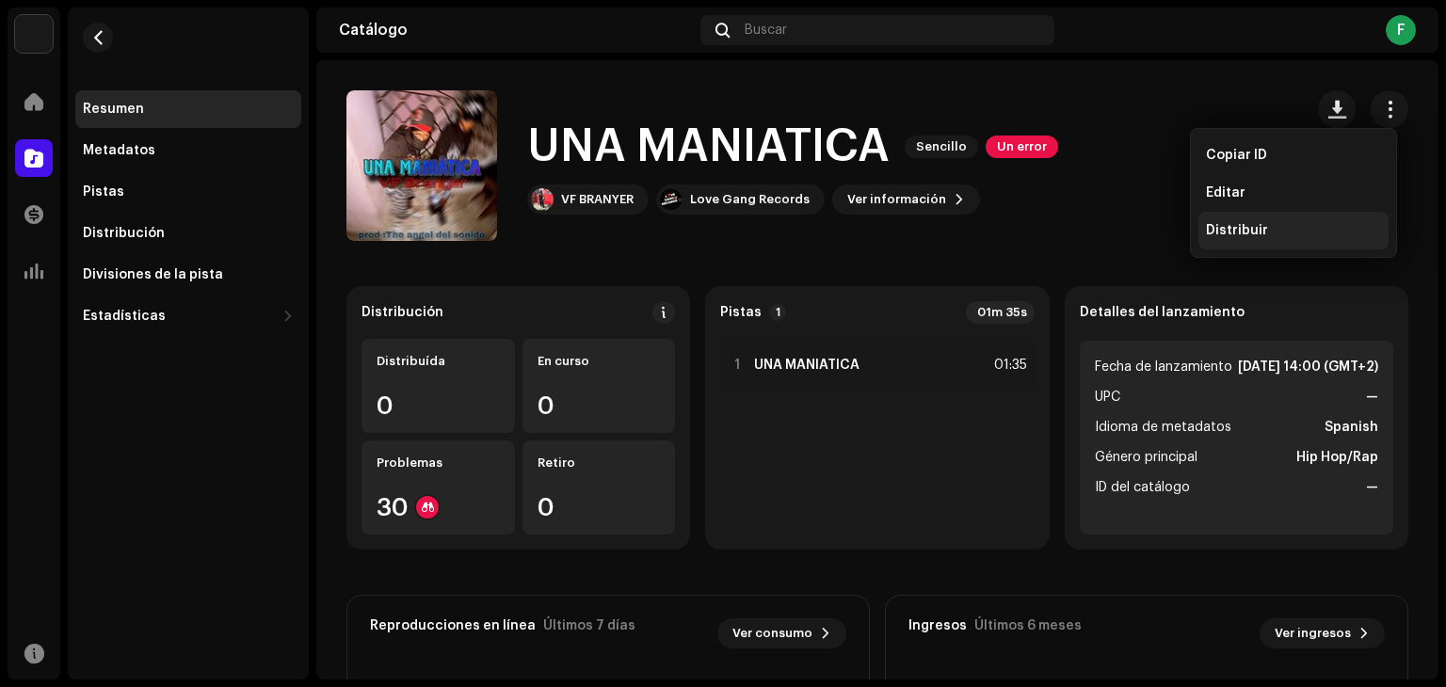
click at [1297, 227] on div "Distribuir" at bounding box center [1293, 230] width 175 height 15
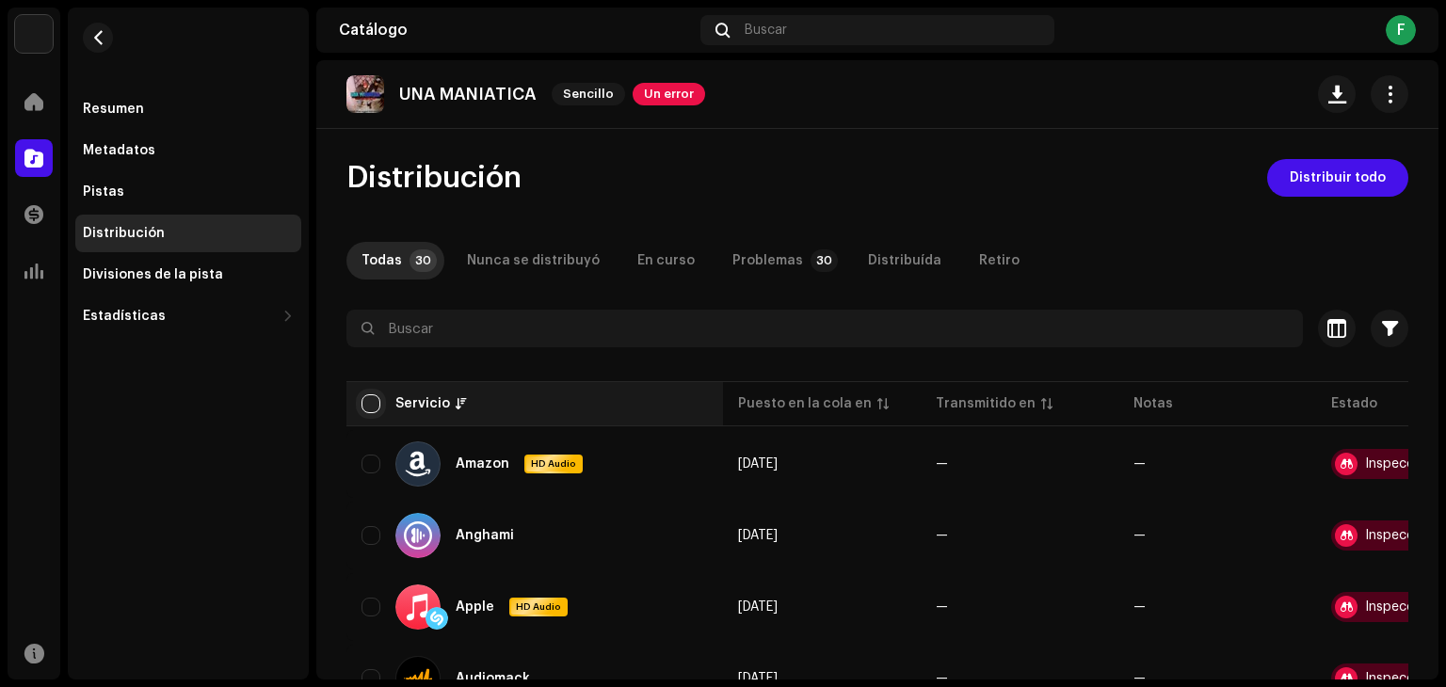
click at [378, 407] on input "checkbox" at bounding box center [371, 404] width 19 height 19
checkbox input "true"
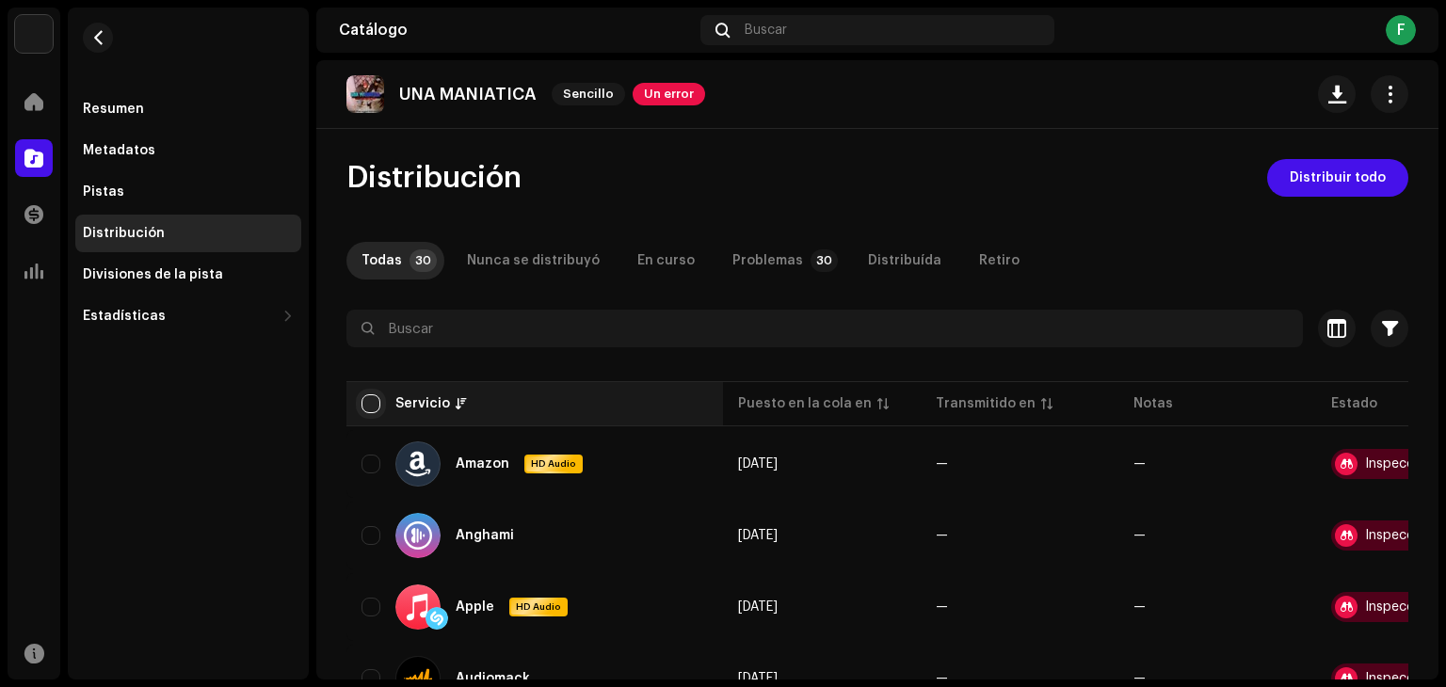
checkbox input "true"
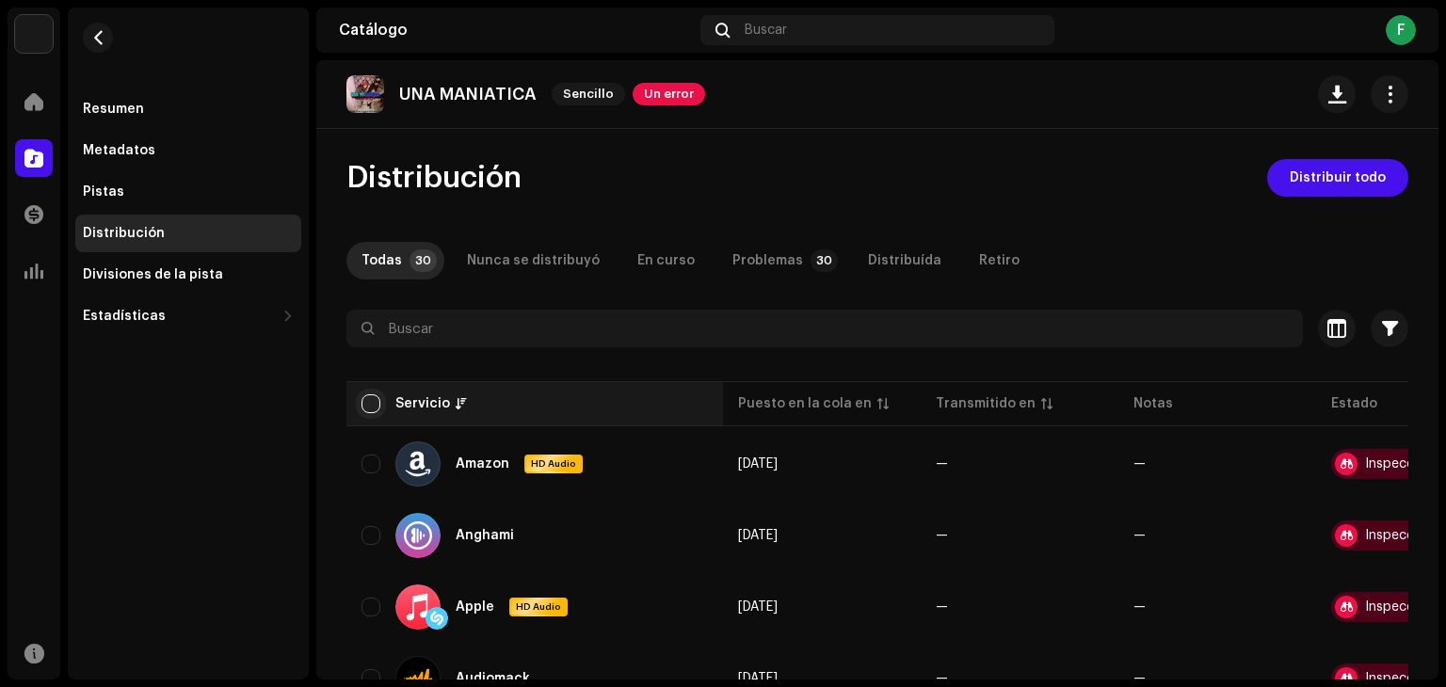
checkbox input "true"
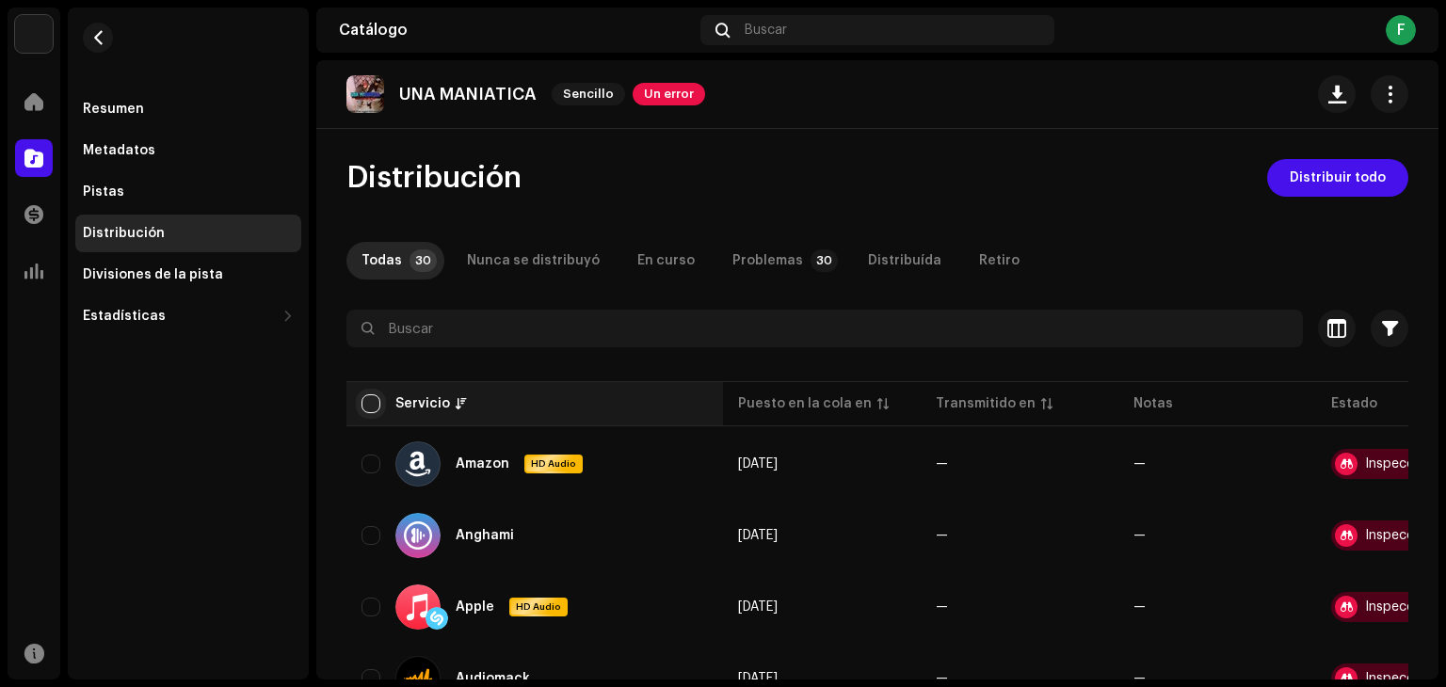
checkbox input "true"
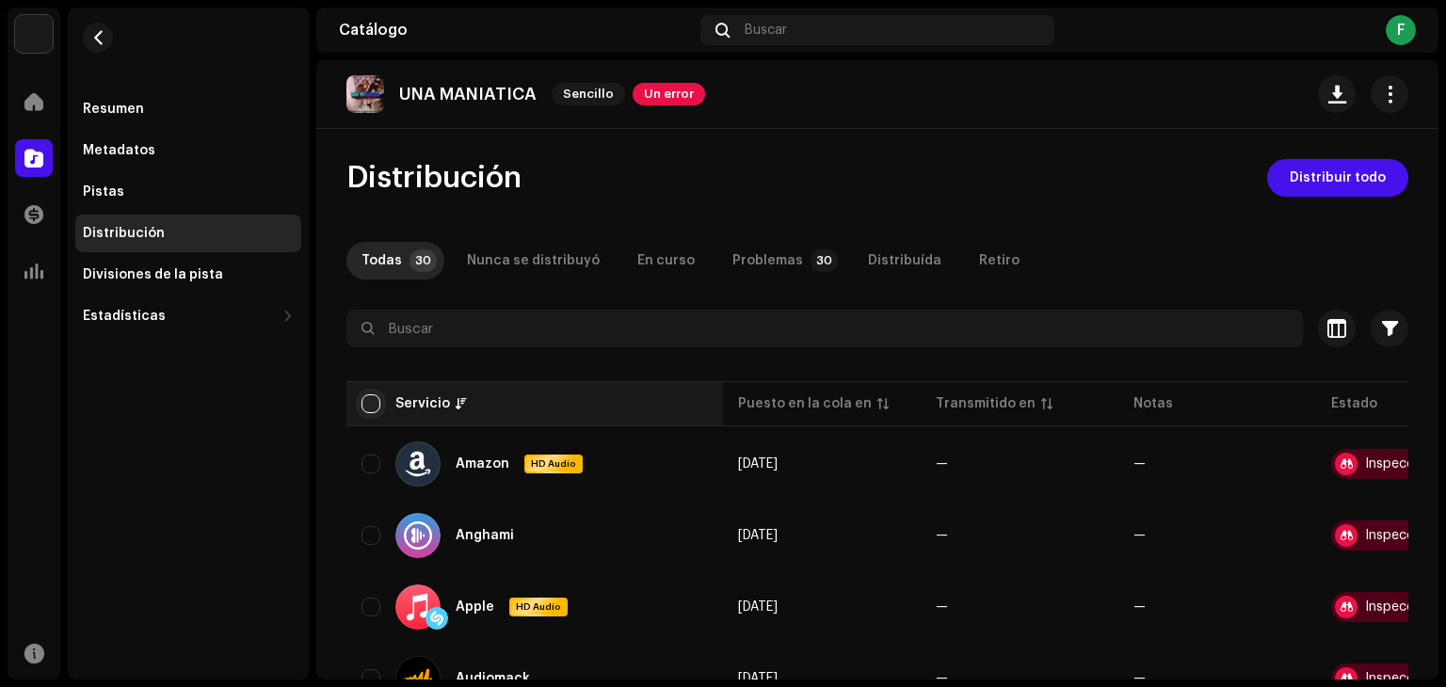
checkbox input "true"
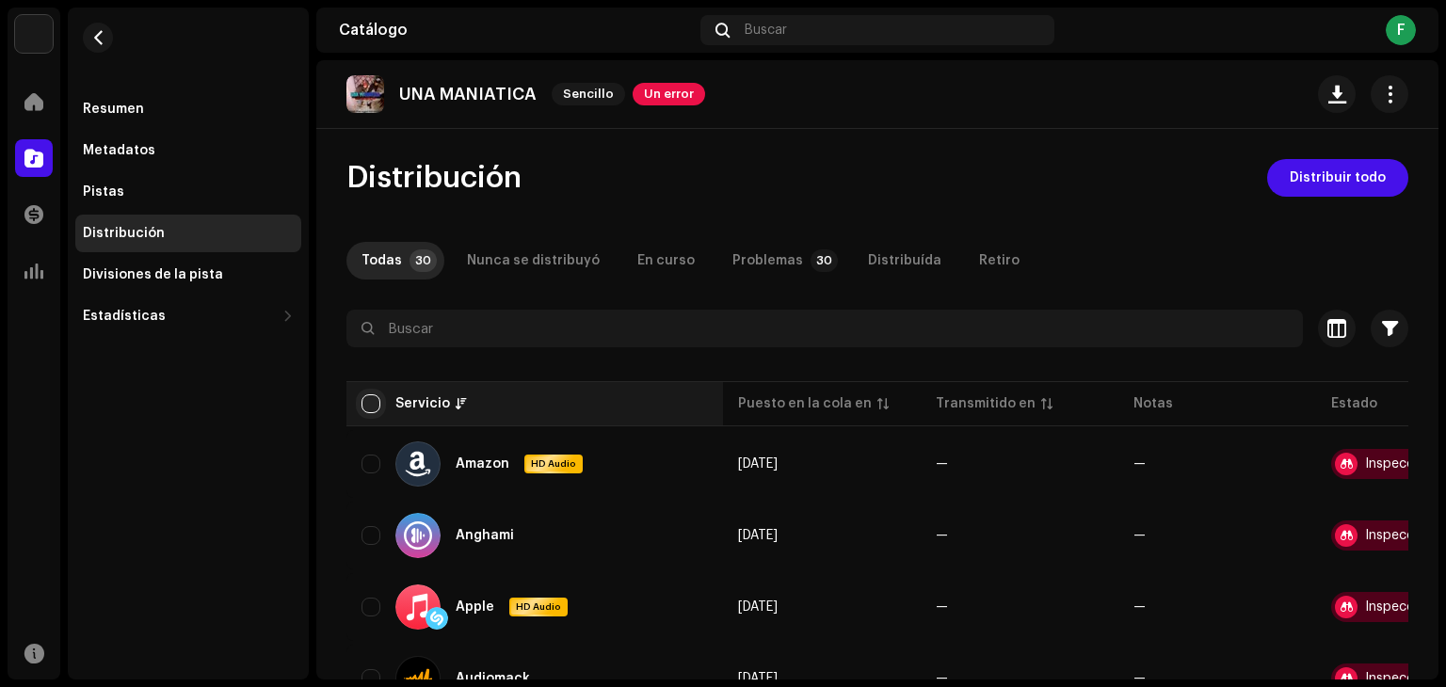
checkbox input "true"
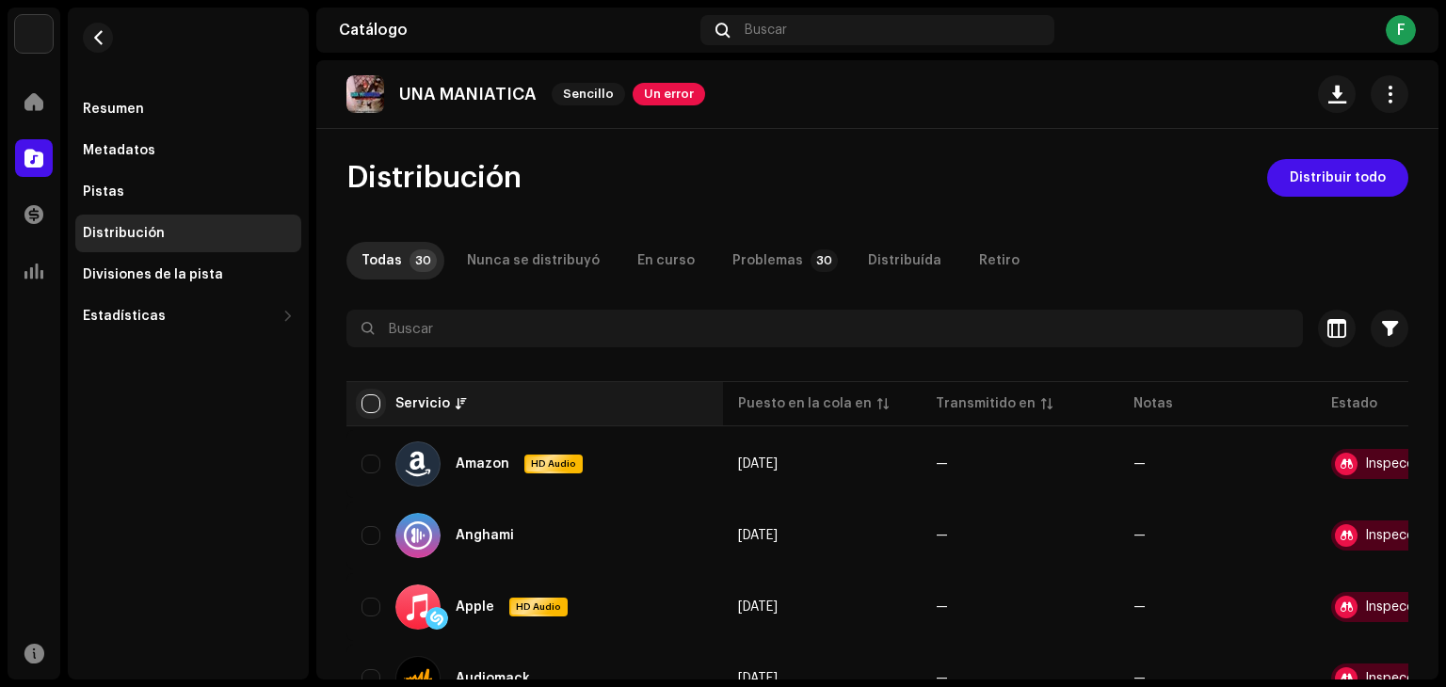
checkbox input "true"
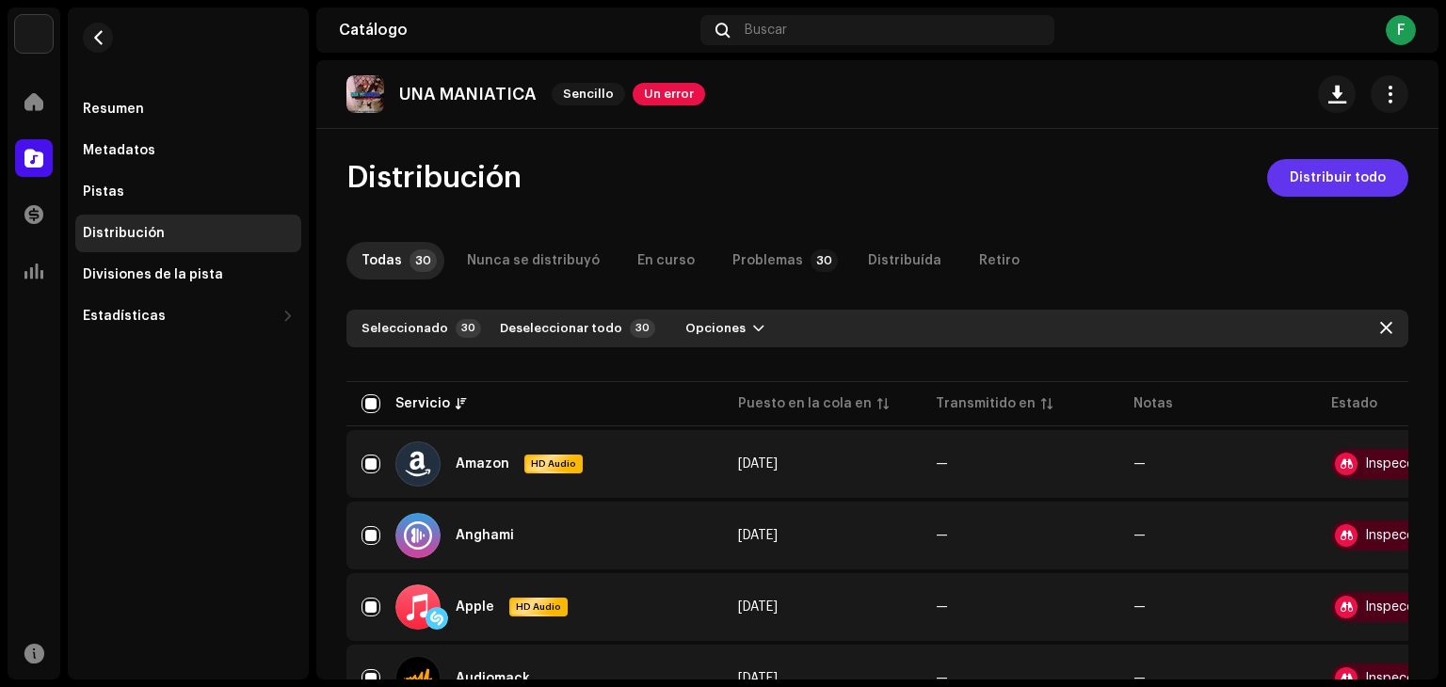
click at [1293, 178] on span "Distribuir todo" at bounding box center [1338, 178] width 96 height 38
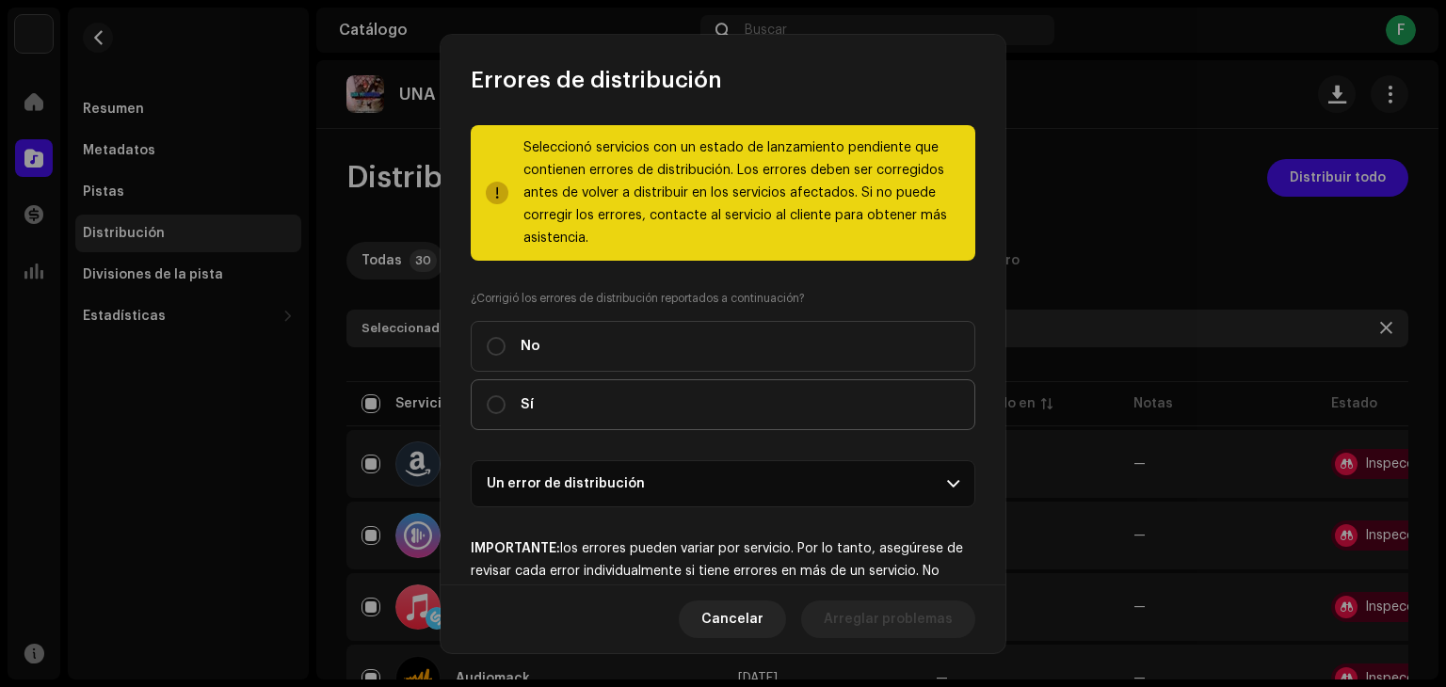
click at [648, 407] on label "Sí" at bounding box center [723, 404] width 505 height 51
click at [506, 407] on input "Sí" at bounding box center [496, 405] width 19 height 19
radio input "true"
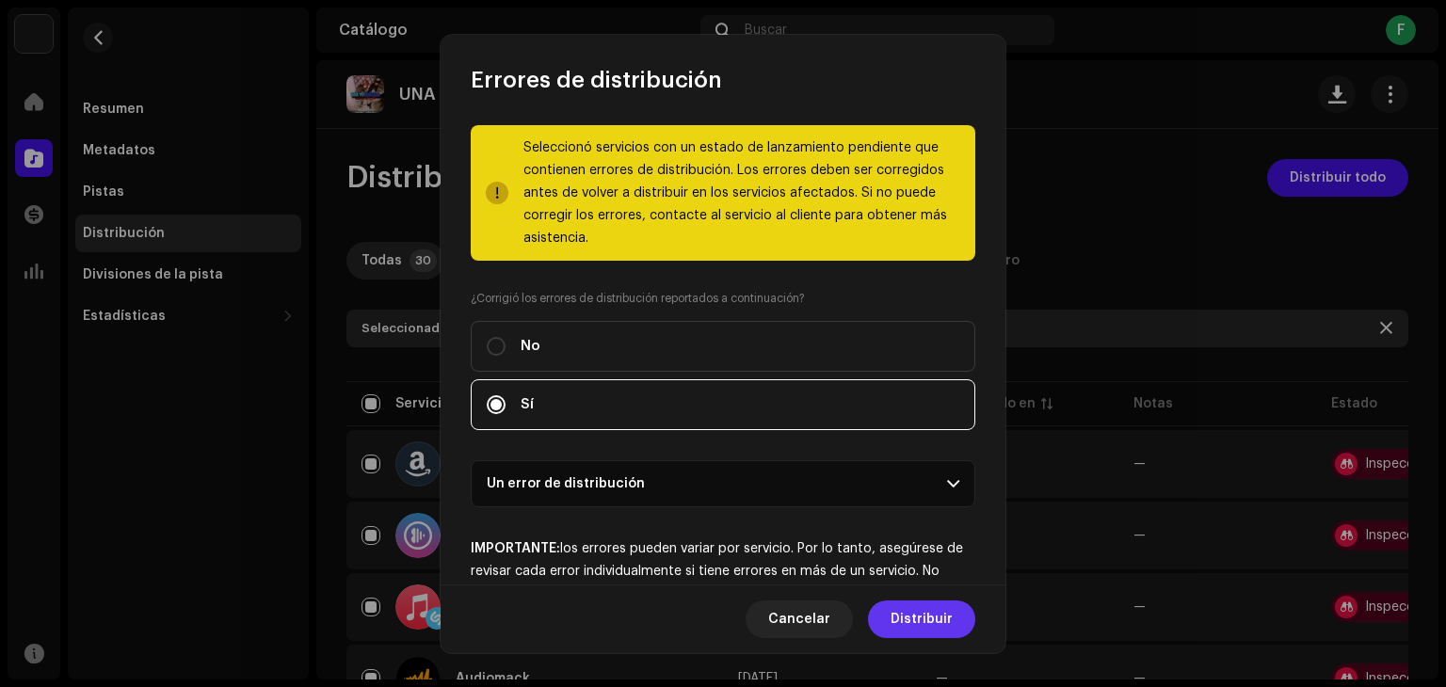
click at [928, 622] on span "Distribuir" at bounding box center [922, 620] width 62 height 38
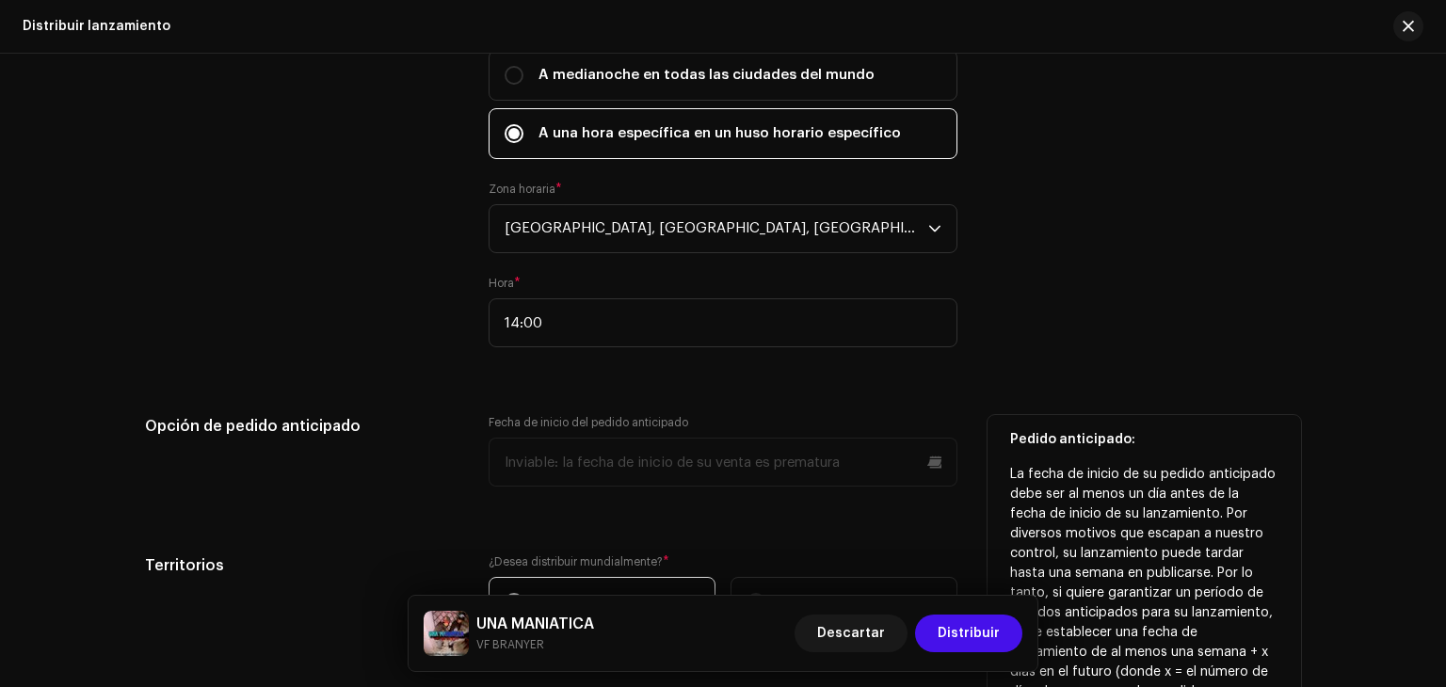
scroll to position [3169, 0]
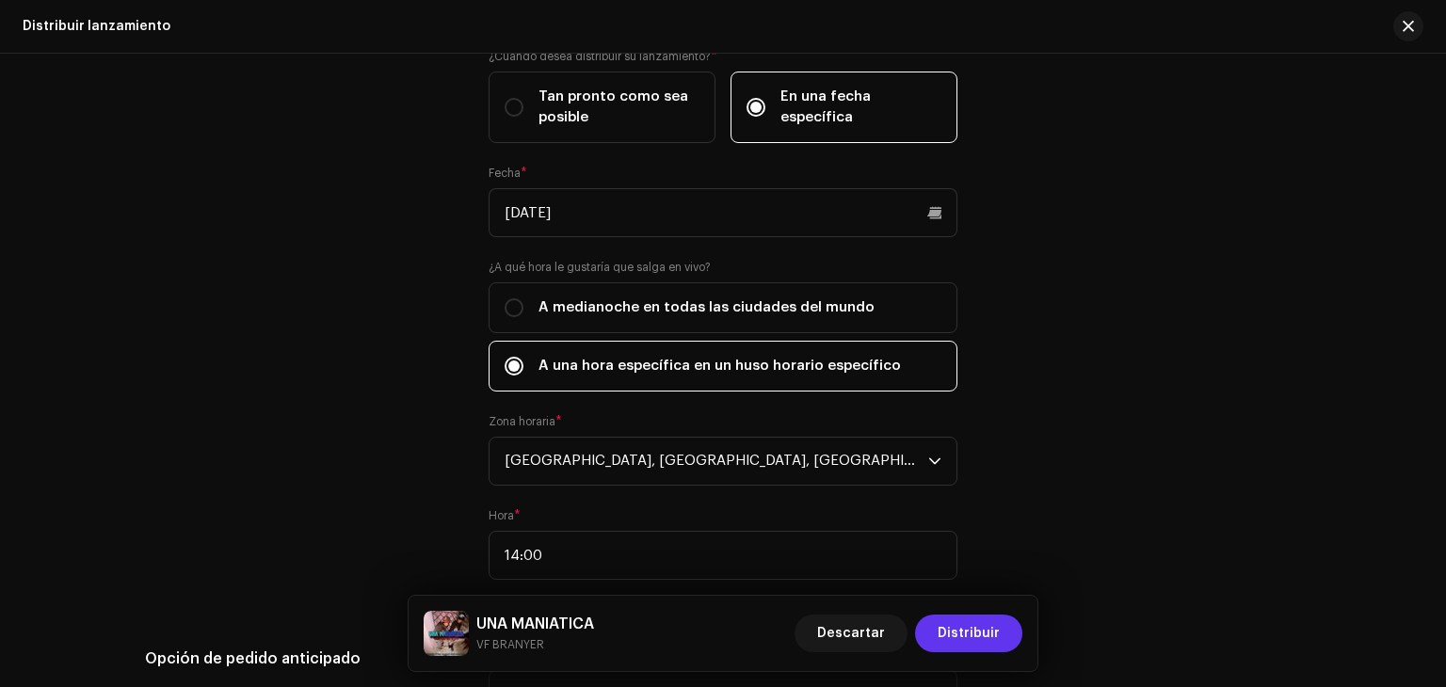
click at [976, 630] on span "Distribuir" at bounding box center [969, 634] width 62 height 38
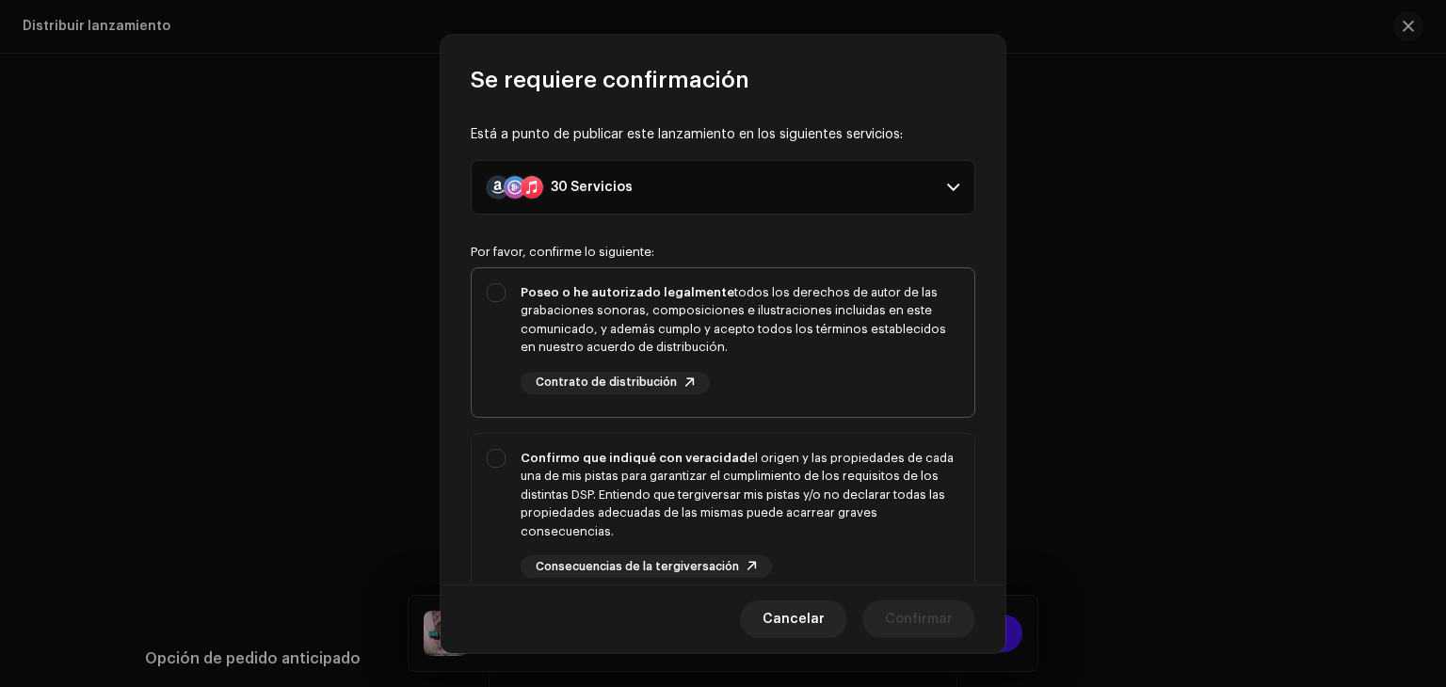
click at [667, 306] on div "Poseo o he autorizado legalmente todos los derechos de autor de las grabaciones…" at bounding box center [740, 319] width 439 height 73
checkbox input "true"
click at [633, 470] on div "Confirmo que indiqué con veracidad el origen y las propiedades de cada una de m…" at bounding box center [740, 495] width 439 height 92
checkbox input "true"
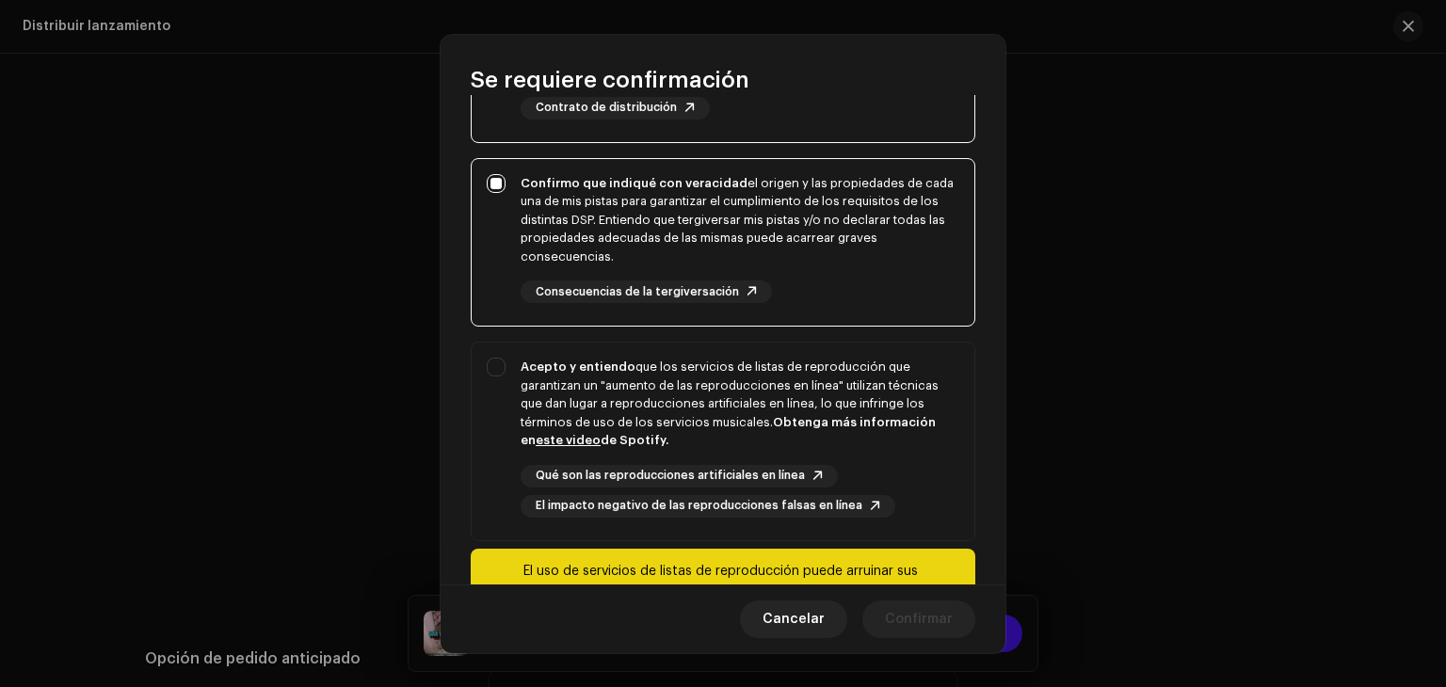
scroll to position [377, 0]
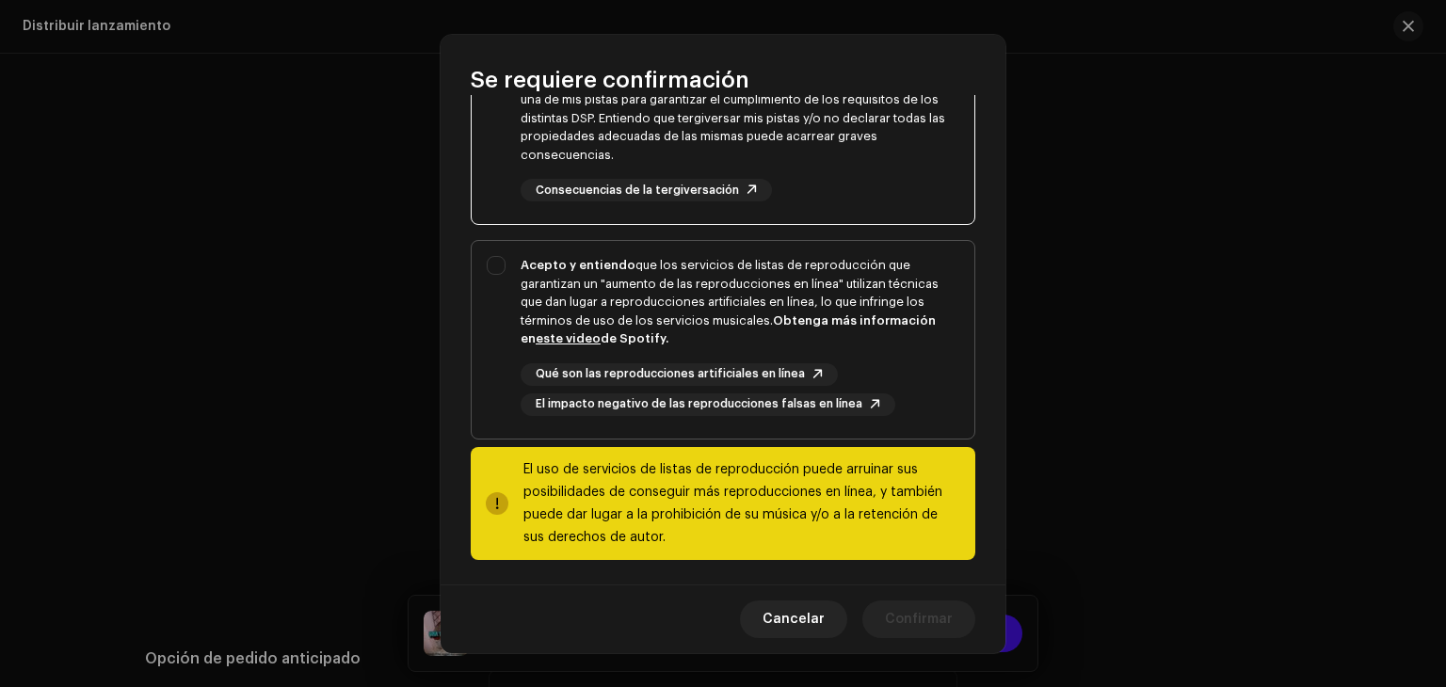
click at [646, 363] on div "Qué son las reproducciones artificiales en línea El impacto negativo de las rep…" at bounding box center [740, 389] width 439 height 53
checkbox input "true"
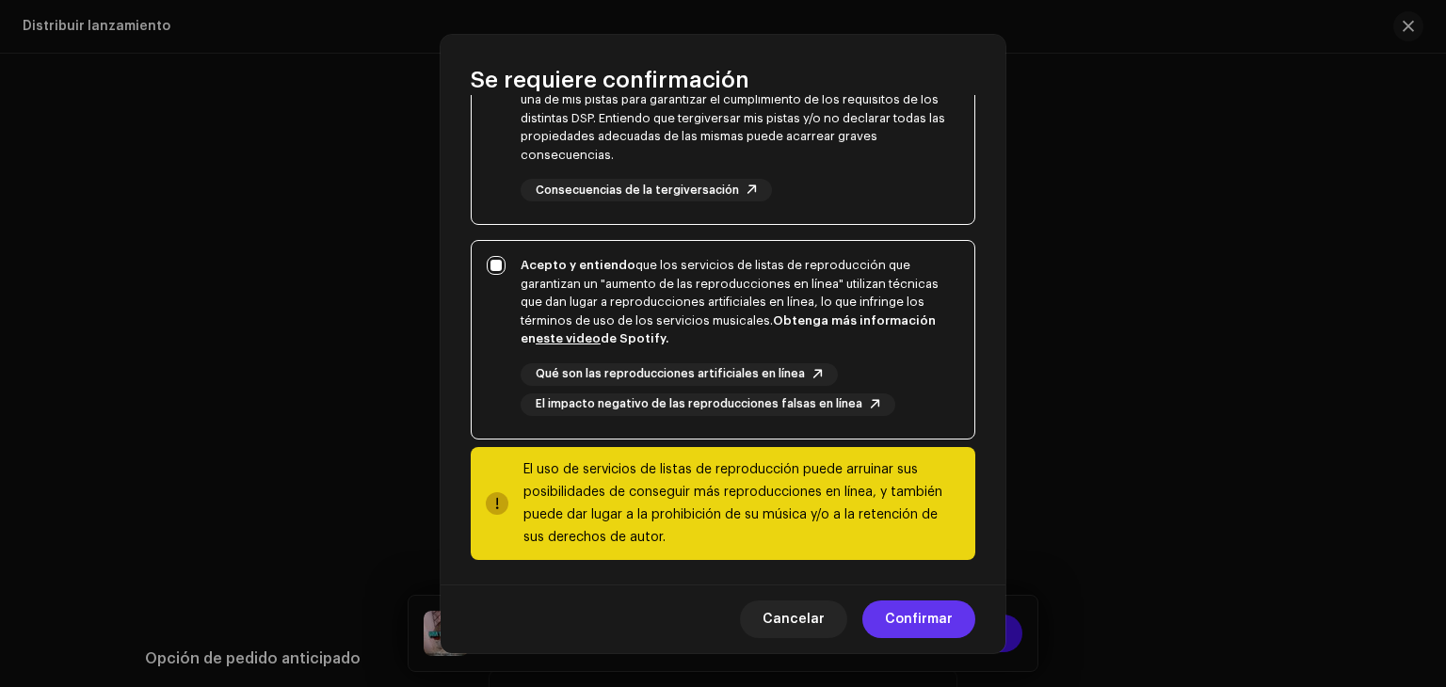
click at [931, 622] on span "Confirmar" at bounding box center [919, 620] width 68 height 38
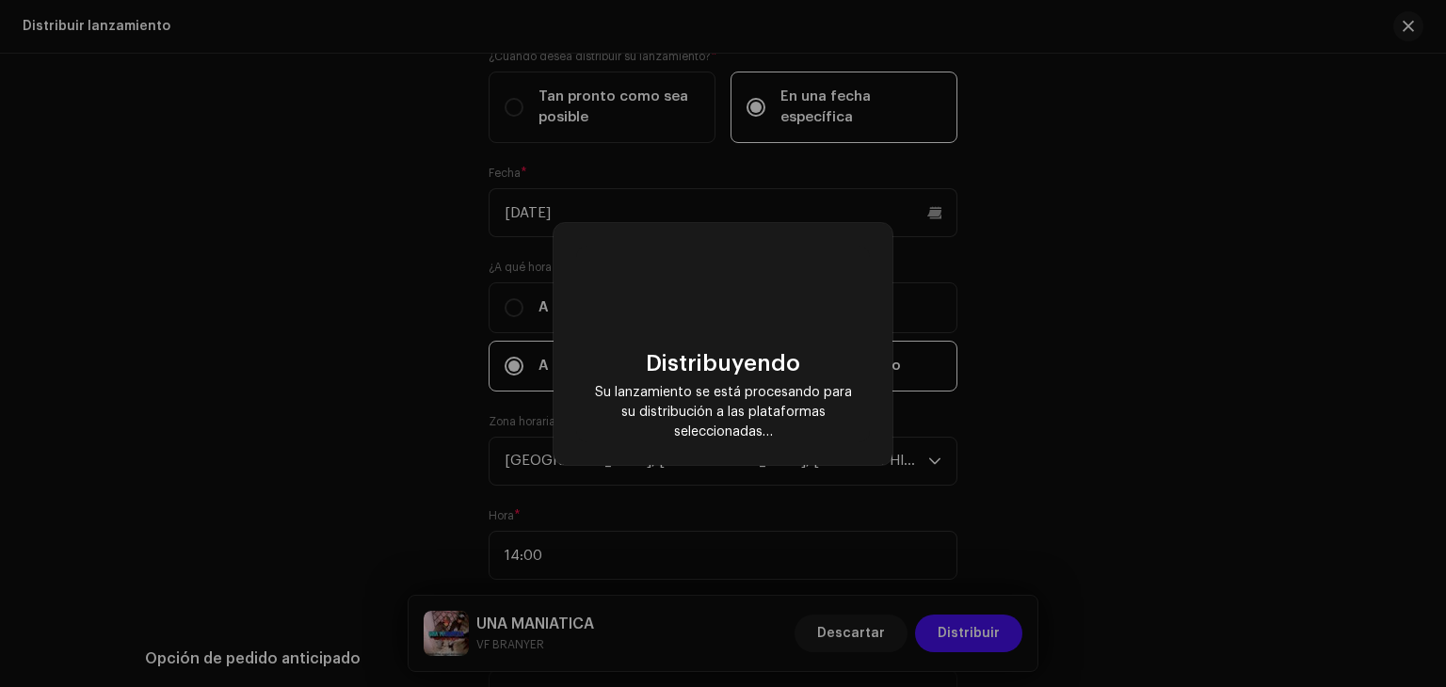
checkbox input "false"
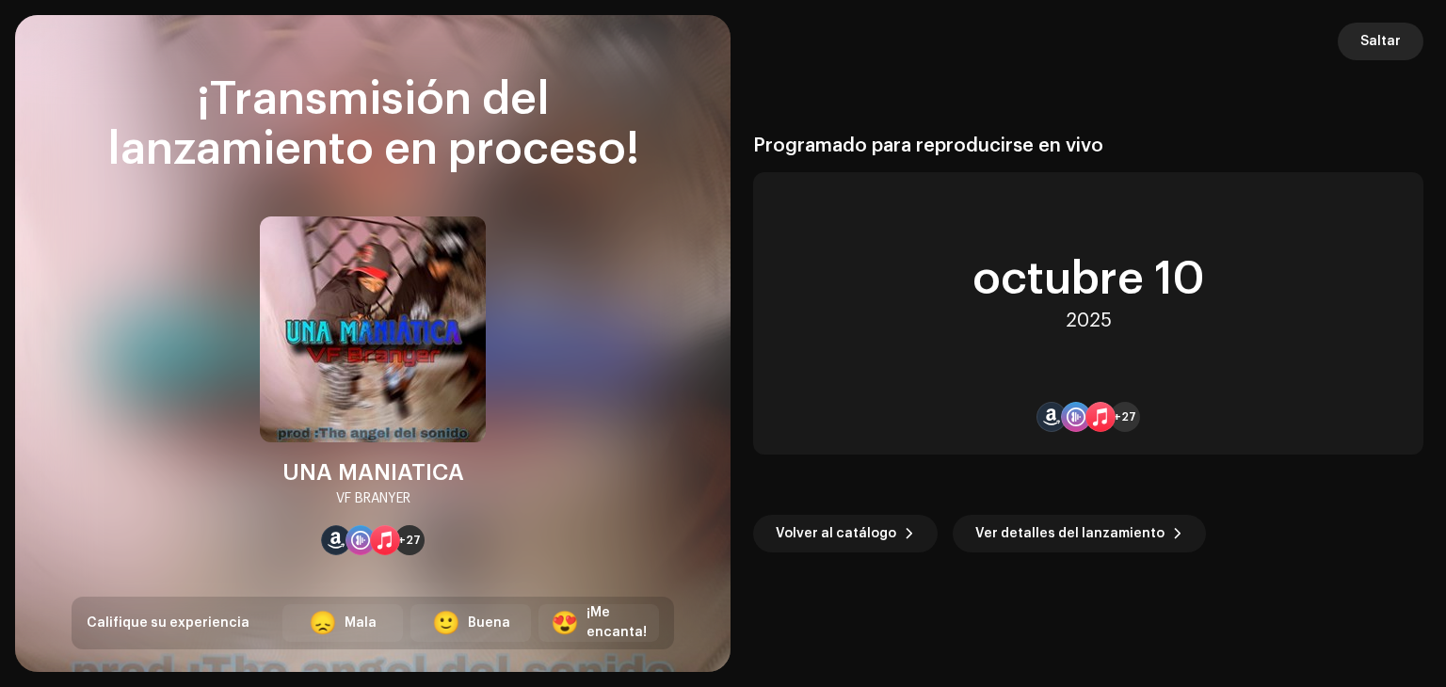
click at [1382, 44] on span "Saltar" at bounding box center [1381, 42] width 40 height 38
